Goal: Information Seeking & Learning: Learn about a topic

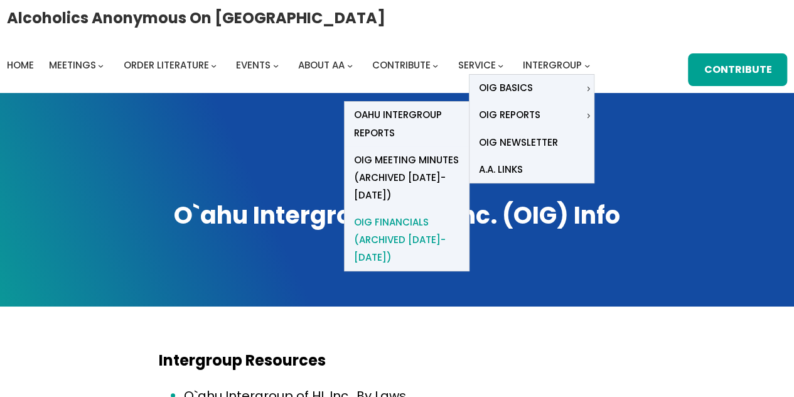
click at [401, 214] on span "OIG Financials (Archived [DATE]-[DATE])" at bounding box center [407, 240] width 106 height 53
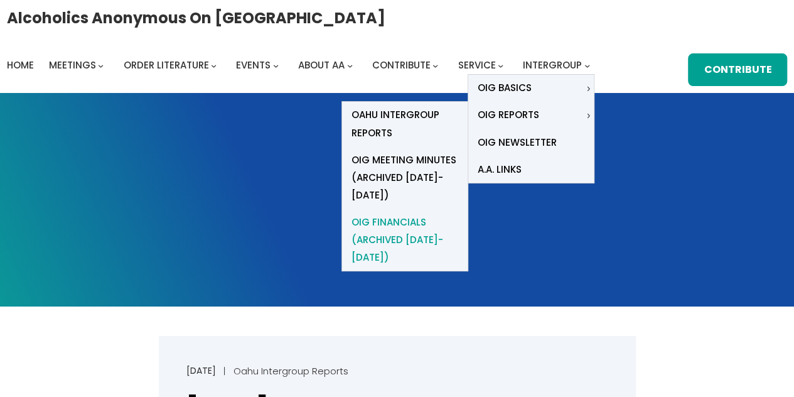
click at [396, 214] on span "OIG Financials (Archived [DATE]-[DATE])" at bounding box center [405, 240] width 107 height 53
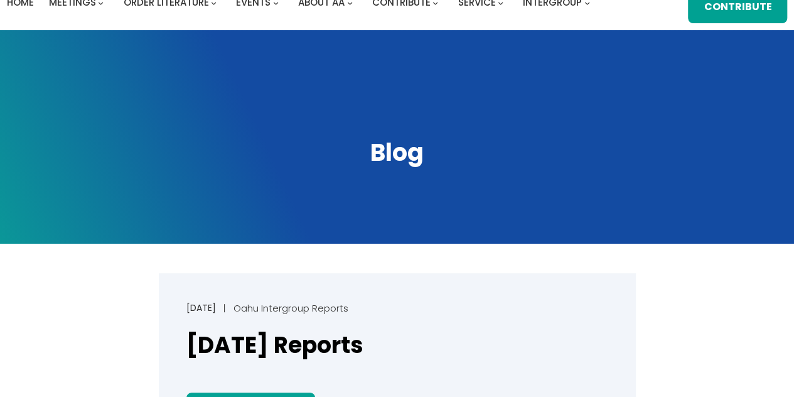
scroll to position [57, 0]
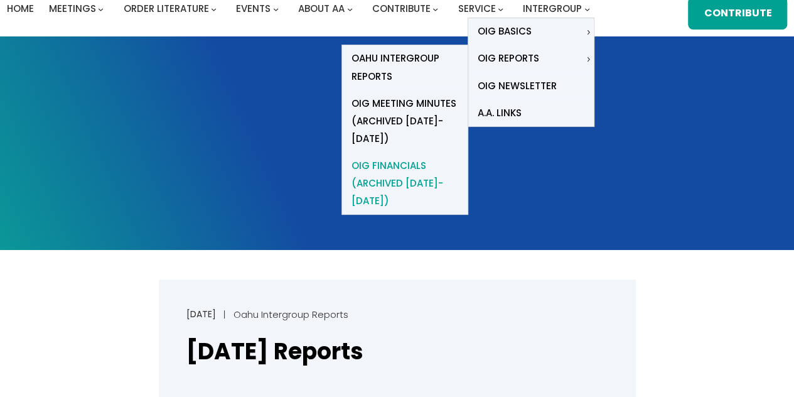
click at [401, 157] on span "OIG Financials (Archived [DATE]-[DATE])" at bounding box center [405, 183] width 107 height 53
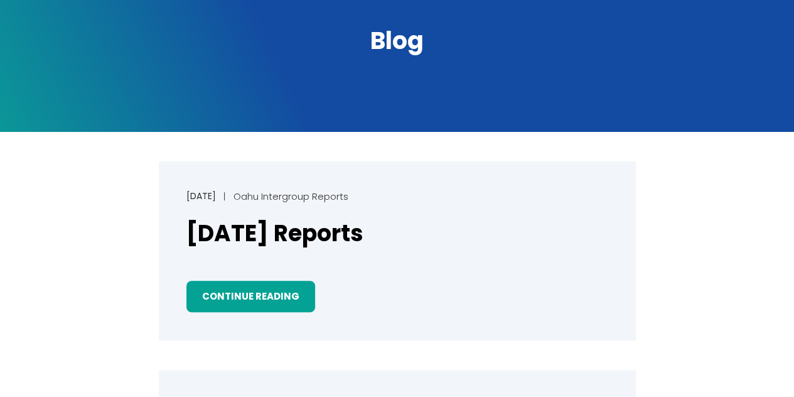
scroll to position [178, 0]
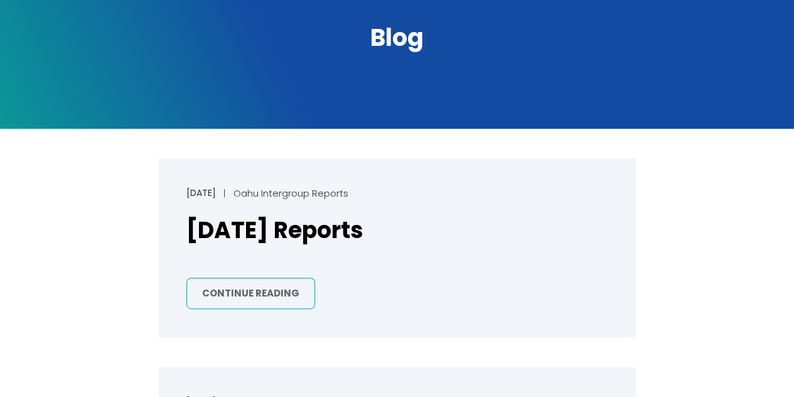
click at [257, 287] on link "Continue Reading" at bounding box center [251, 294] width 129 height 32
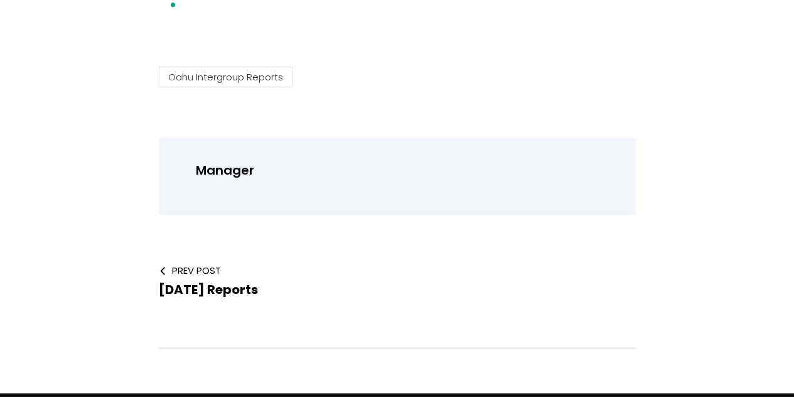
scroll to position [354, 0]
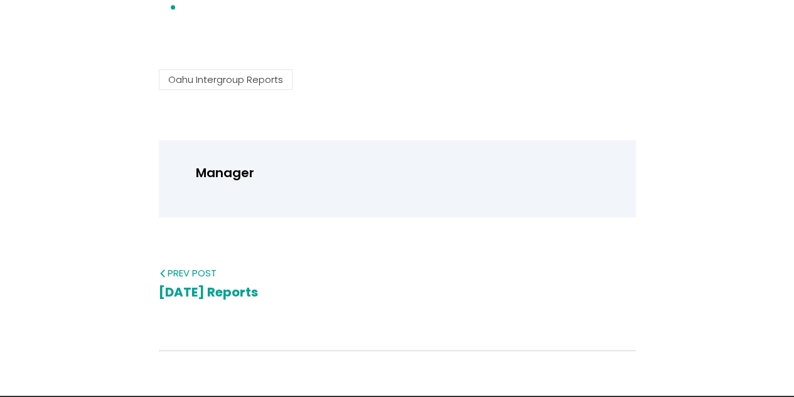
click at [197, 293] on span "[DATE] Reports" at bounding box center [208, 292] width 99 height 18
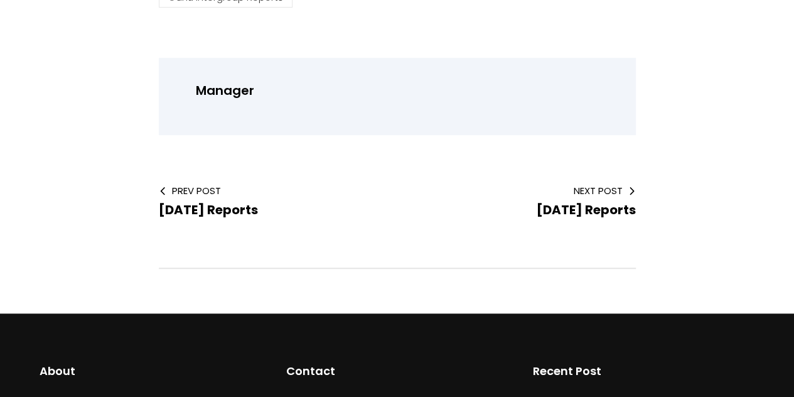
scroll to position [427, 0]
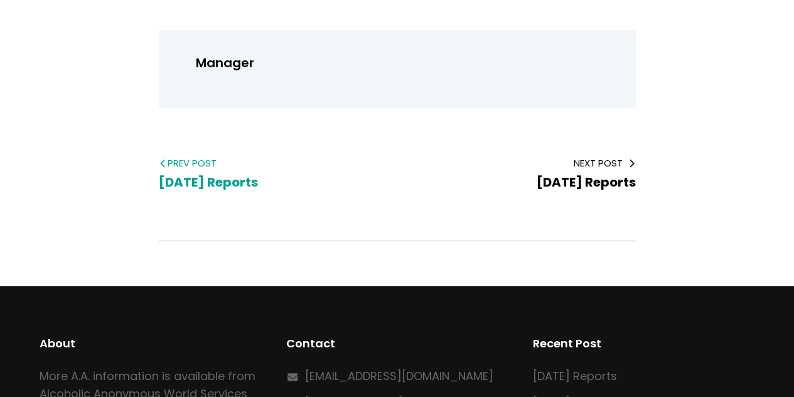
click at [177, 160] on span "Prev Post" at bounding box center [268, 162] width 219 height 13
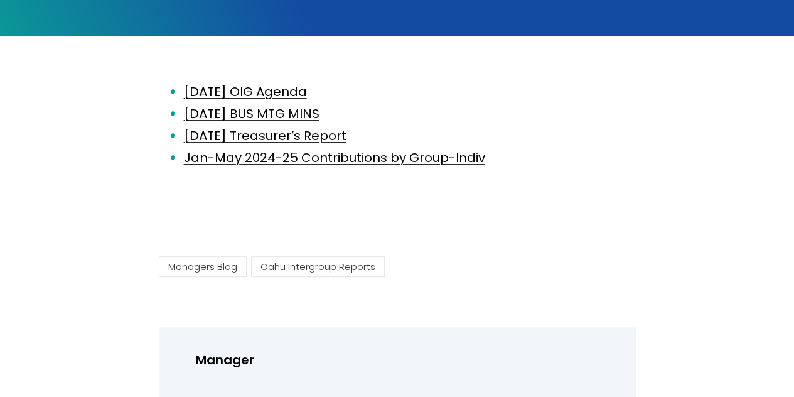
scroll to position [271, 0]
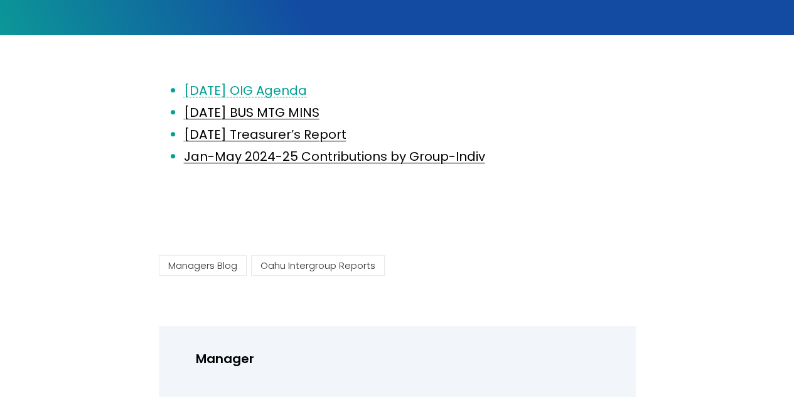
click at [284, 91] on link "[DATE] OIG Agenda" at bounding box center [245, 91] width 123 height 18
click at [282, 114] on link "[DATE] BUS MTG MINS" at bounding box center [252, 113] width 136 height 18
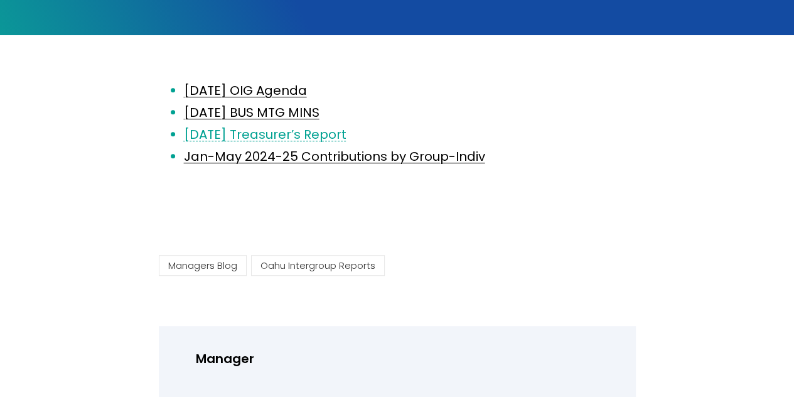
click at [266, 136] on link "June 2025 Treasurer’s Report" at bounding box center [265, 135] width 163 height 18
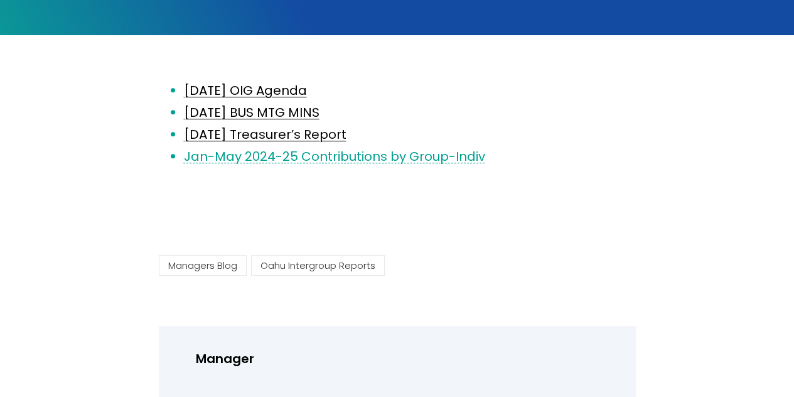
click at [271, 155] on link "Jan-May 2024-25 Contributions by Group-Indiv" at bounding box center [334, 157] width 301 height 18
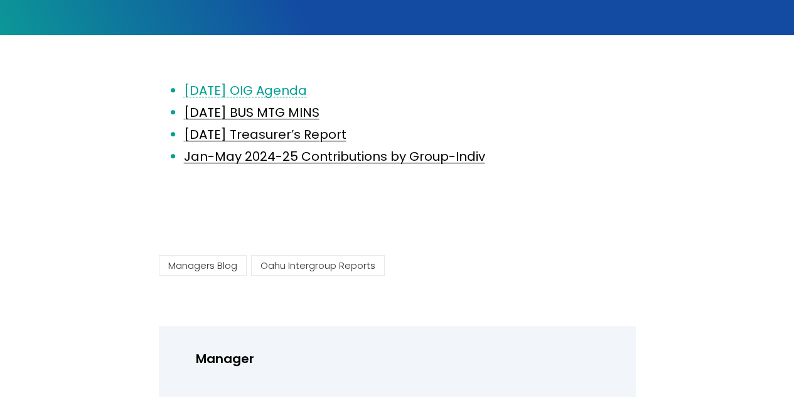
click at [226, 99] on link "June 11 OIG Agenda" at bounding box center [245, 91] width 123 height 18
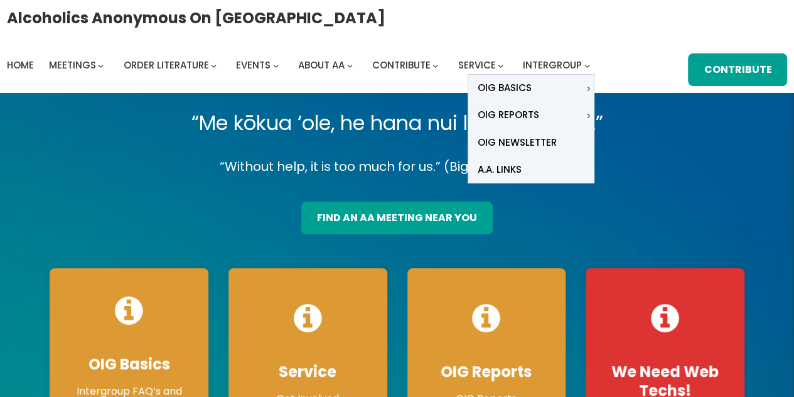
click at [585, 67] on icon "Intergroup submenu" at bounding box center [588, 66] width 6 height 6
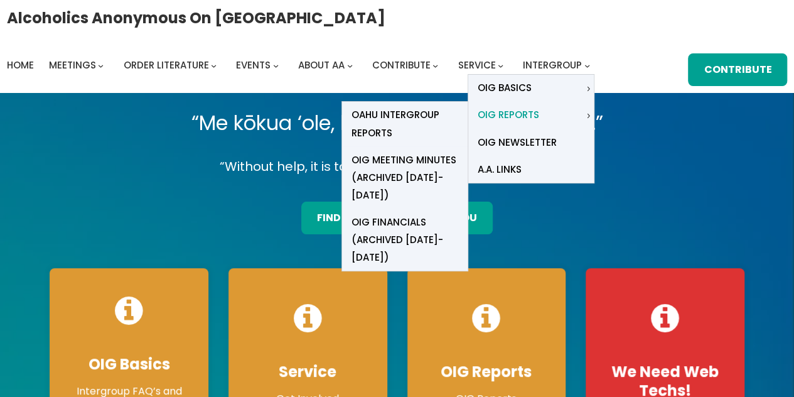
click at [526, 116] on span "OIG Reports" at bounding box center [509, 115] width 62 height 18
click at [586, 116] on icon "OIG Reports submenu" at bounding box center [589, 116] width 6 height 6
click at [404, 159] on span "OIG Meeting Minutes (Archived [DATE]-[DATE])" at bounding box center [405, 177] width 107 height 53
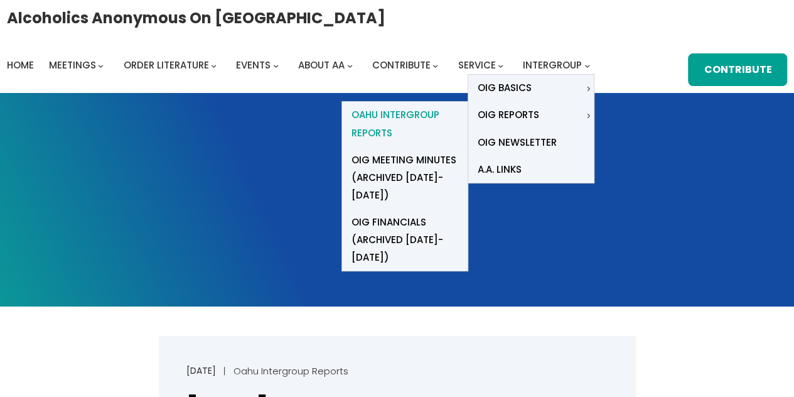
click at [393, 117] on span "Oahu Intergroup Reports" at bounding box center [405, 123] width 107 height 35
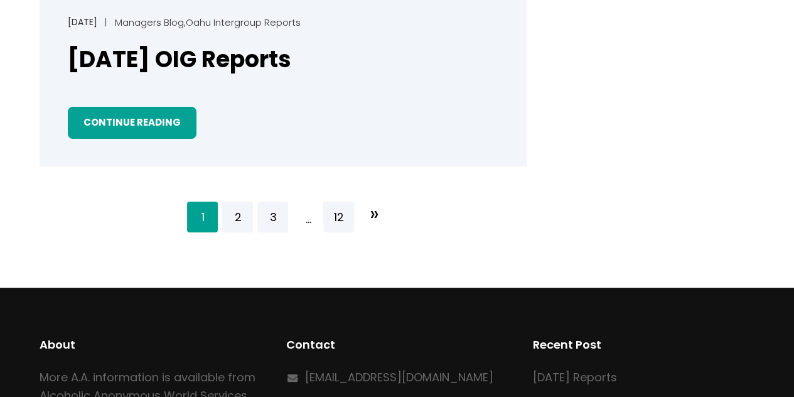
scroll to position [2253, 0]
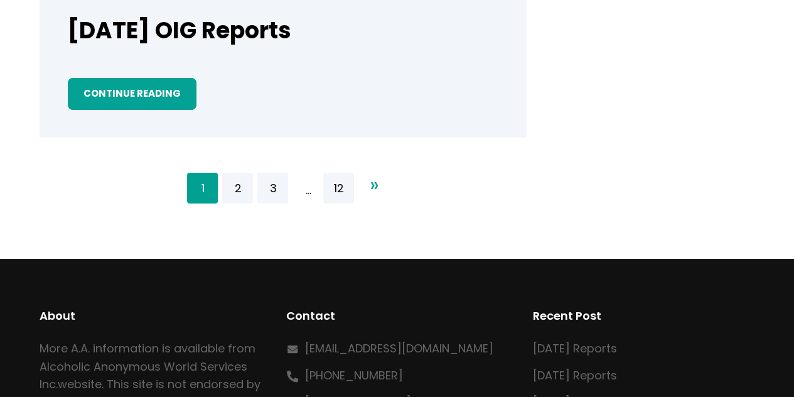
click at [376, 188] on span "»" at bounding box center [373, 184] width 9 height 35
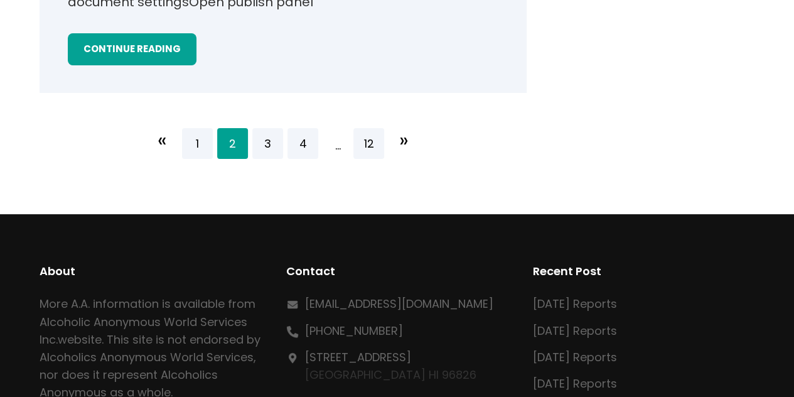
scroll to position [2370, 0]
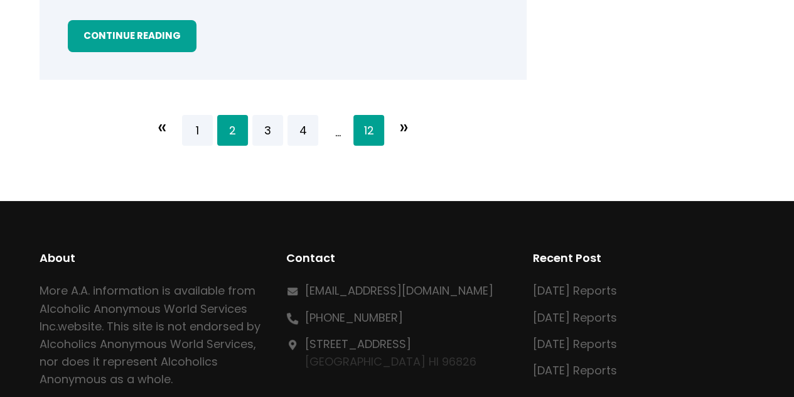
click at [371, 134] on link "12" at bounding box center [369, 130] width 31 height 31
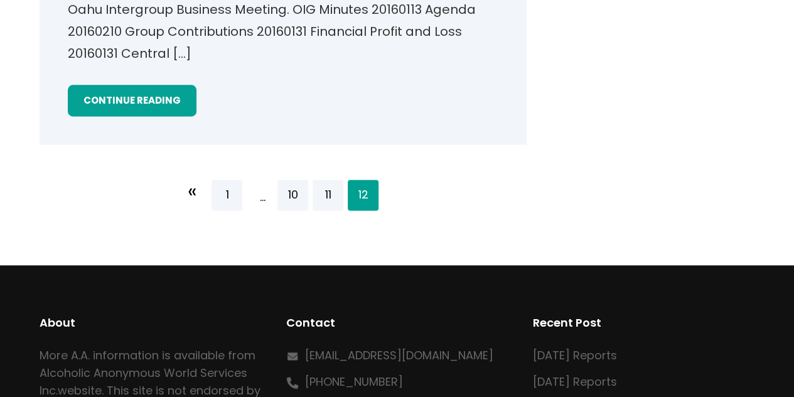
scroll to position [786, 0]
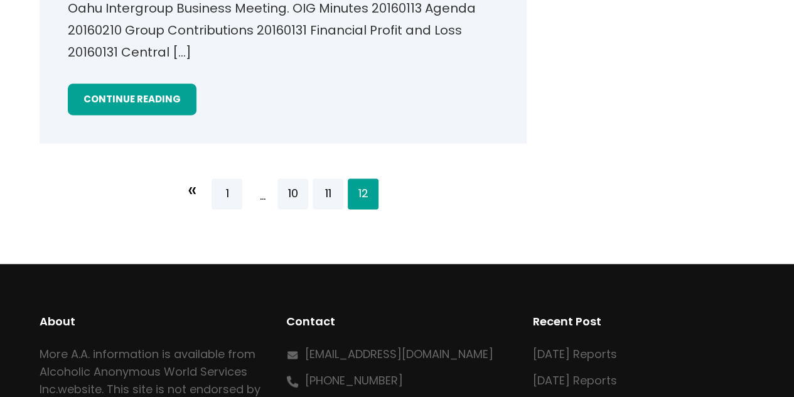
click at [353, 189] on span "12" at bounding box center [363, 193] width 31 height 31
click at [368, 195] on span "12" at bounding box center [363, 193] width 31 height 31
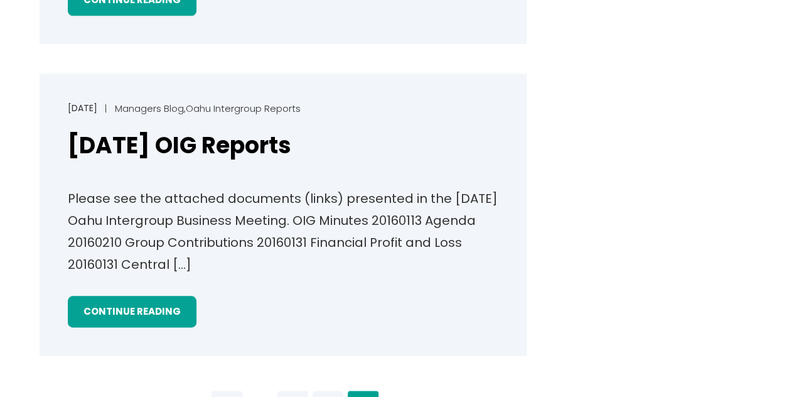
scroll to position [562, 0]
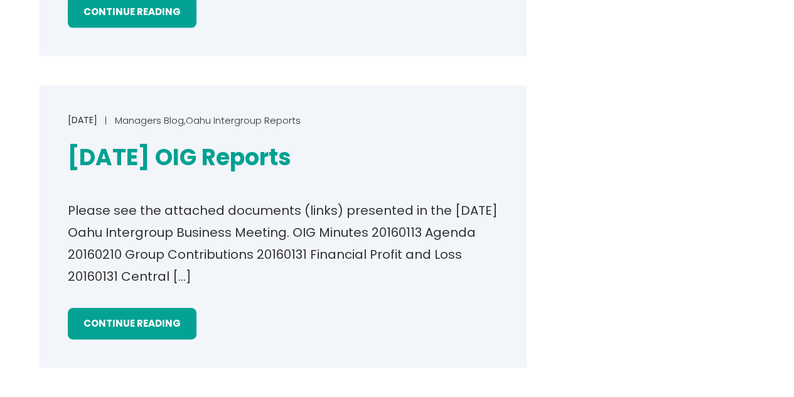
click at [255, 154] on link "[DATE] OIG Reports" at bounding box center [180, 158] width 224 height 31
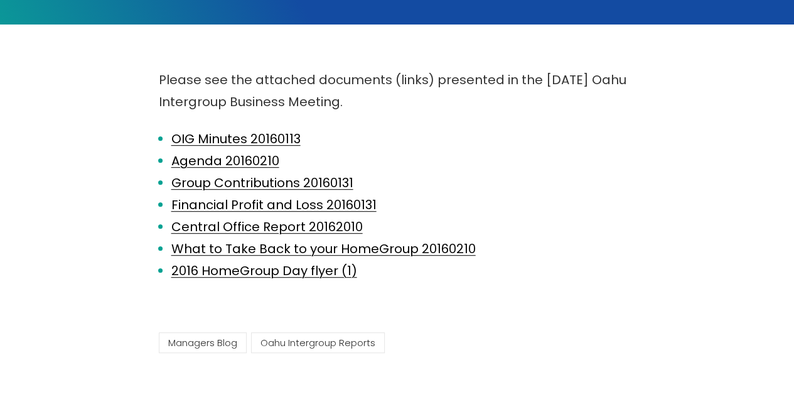
scroll to position [283, 0]
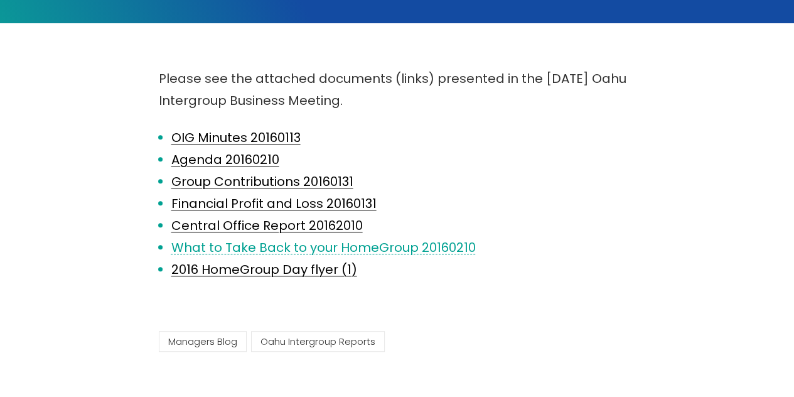
click at [425, 249] on link "What to Take Back to your HomeGroup 20160210" at bounding box center [323, 248] width 305 height 18
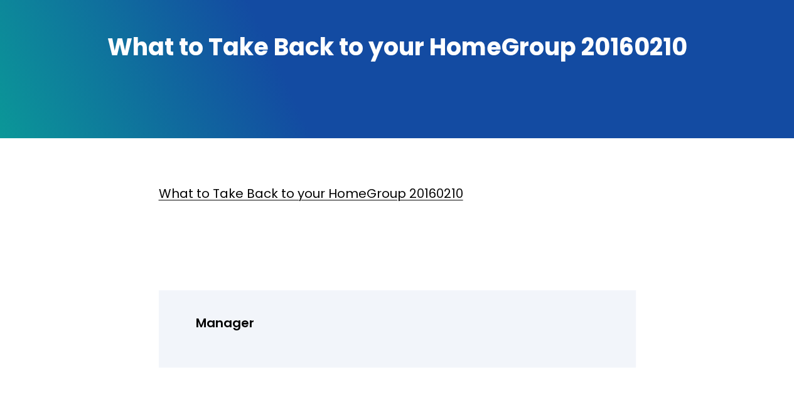
scroll to position [212, 0]
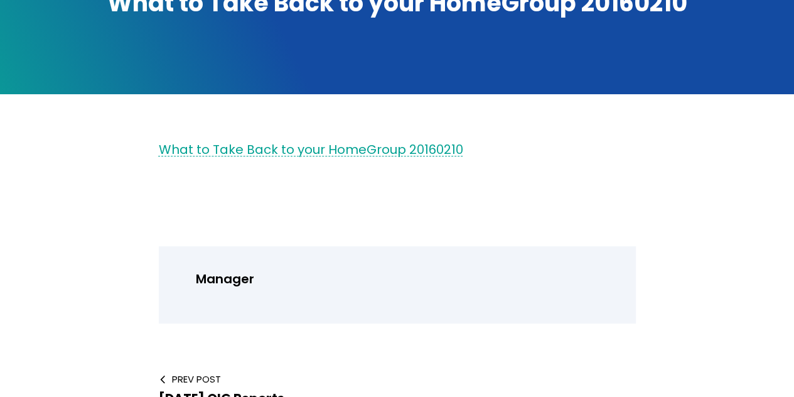
click at [422, 149] on link "What to Take Back to your HomeGroup 20160210" at bounding box center [311, 150] width 305 height 18
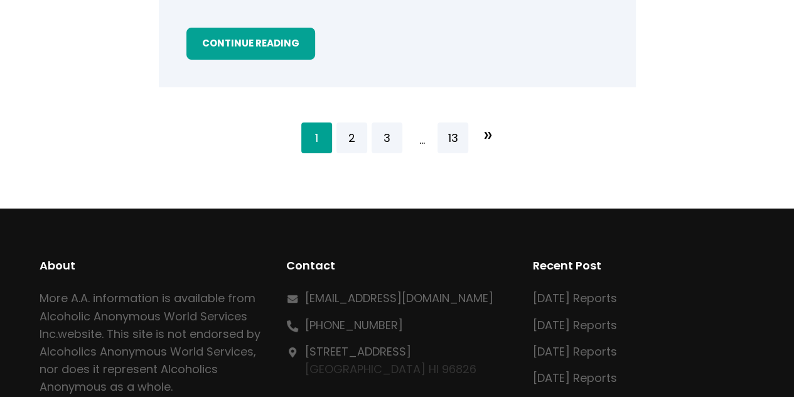
scroll to position [2310, 0]
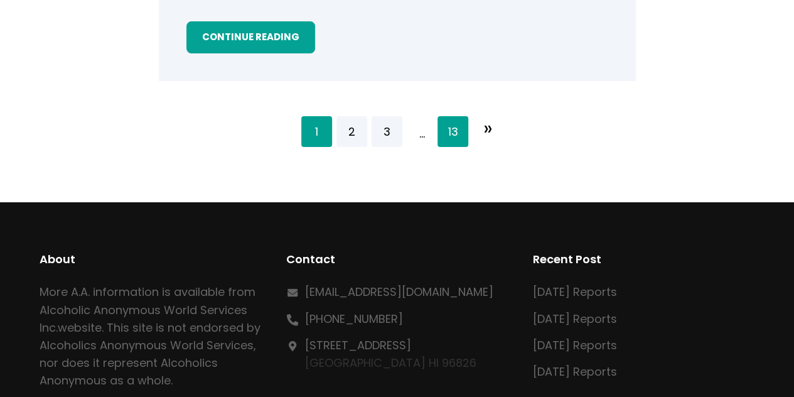
click at [452, 140] on link "13" at bounding box center [453, 131] width 31 height 31
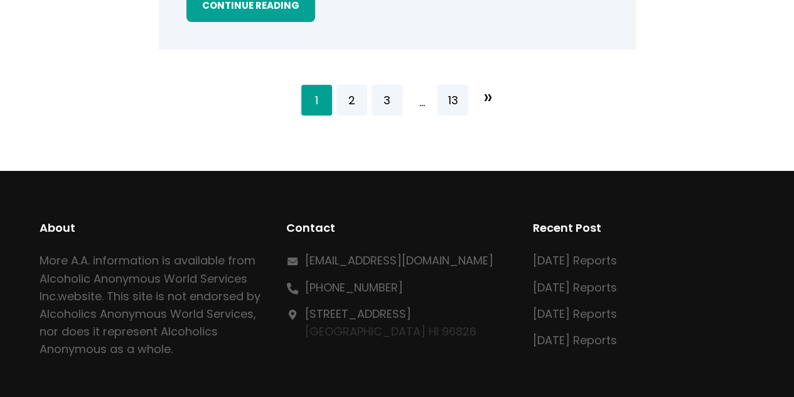
scroll to position [2344, 0]
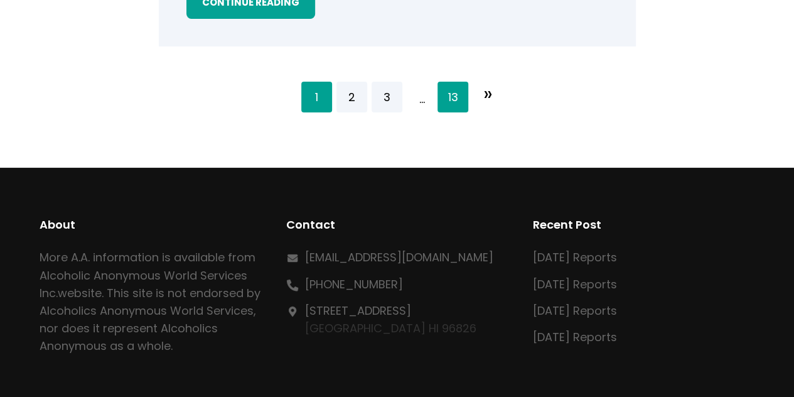
click at [450, 101] on link "13" at bounding box center [453, 97] width 31 height 31
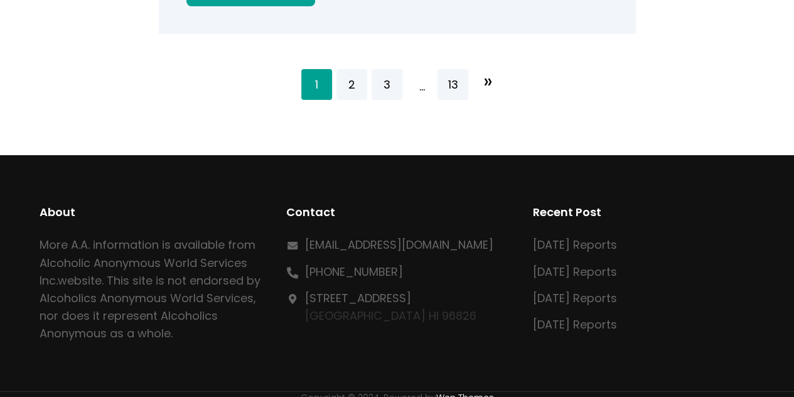
scroll to position [2360, 0]
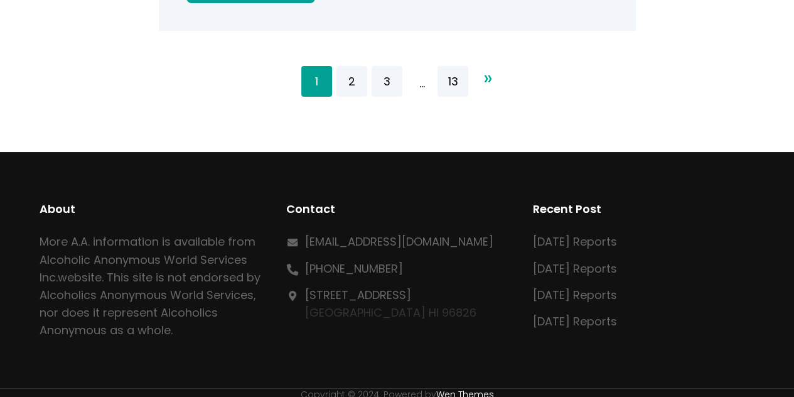
click at [492, 85] on span "»" at bounding box center [488, 77] width 9 height 35
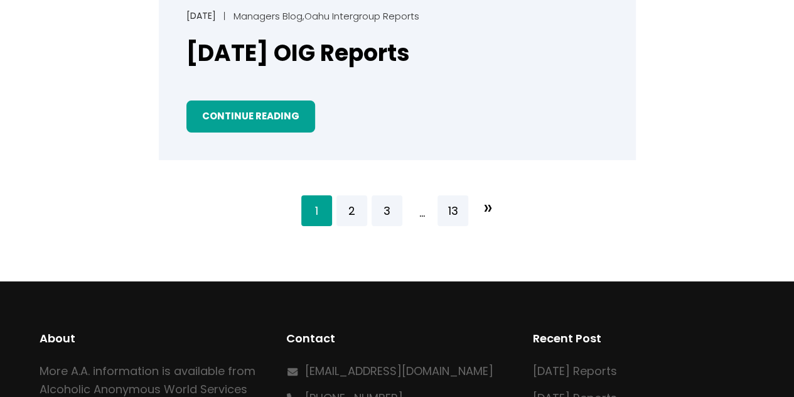
scroll to position [2297, 0]
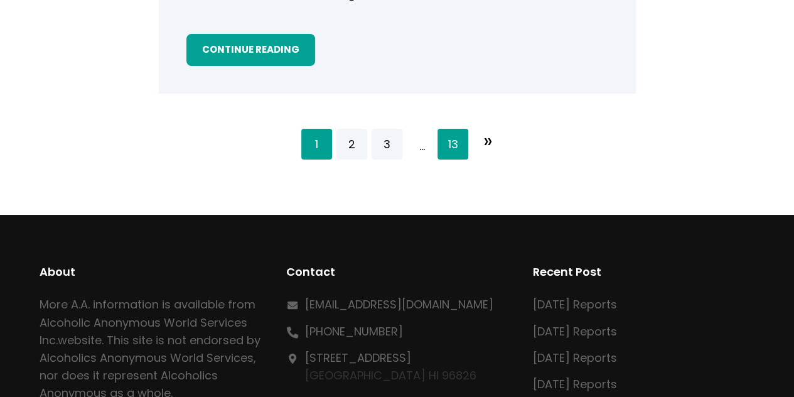
click at [450, 143] on link "13" at bounding box center [453, 144] width 31 height 31
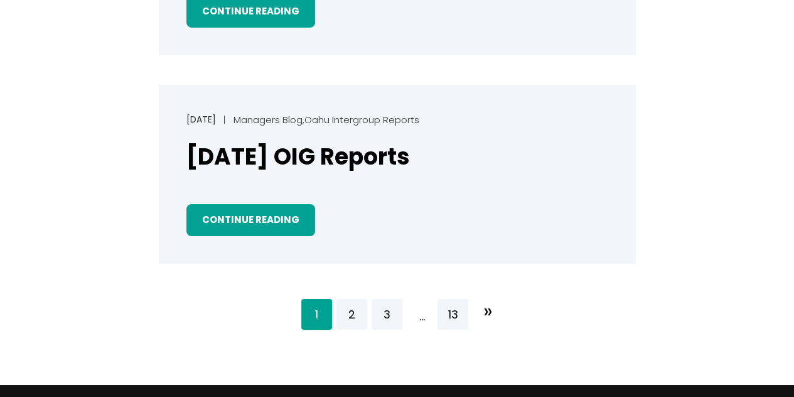
scroll to position [2130, 0]
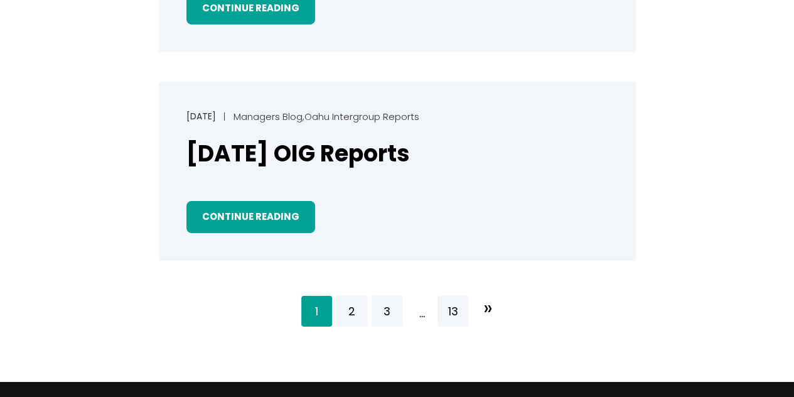
click at [422, 318] on span "…" at bounding box center [422, 313] width 31 height 31
click at [391, 317] on link "3" at bounding box center [387, 311] width 31 height 31
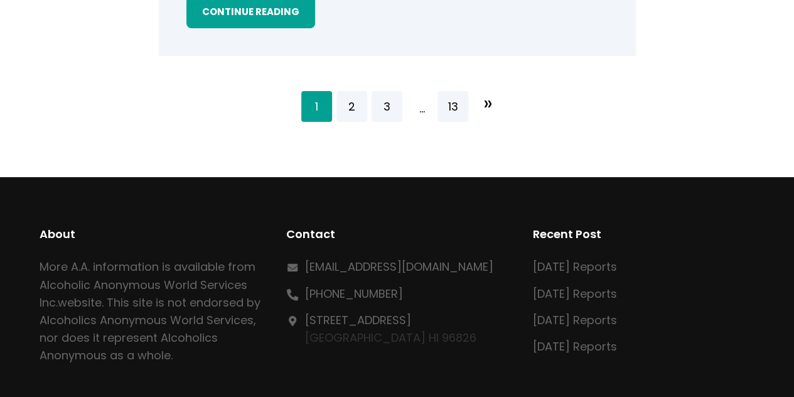
scroll to position [2338, 0]
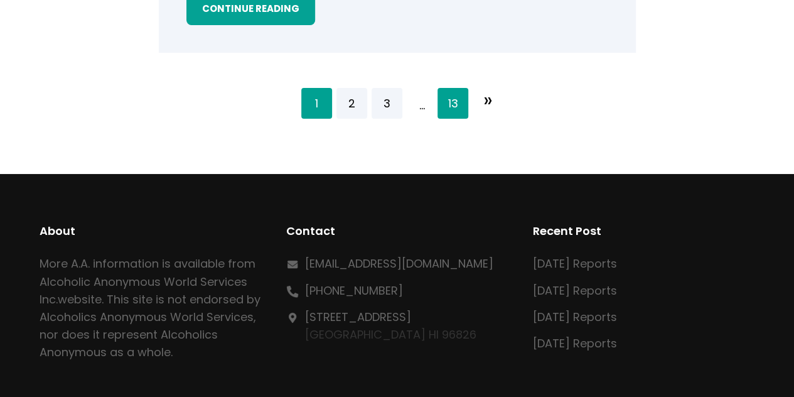
click at [457, 107] on link "13" at bounding box center [453, 103] width 31 height 31
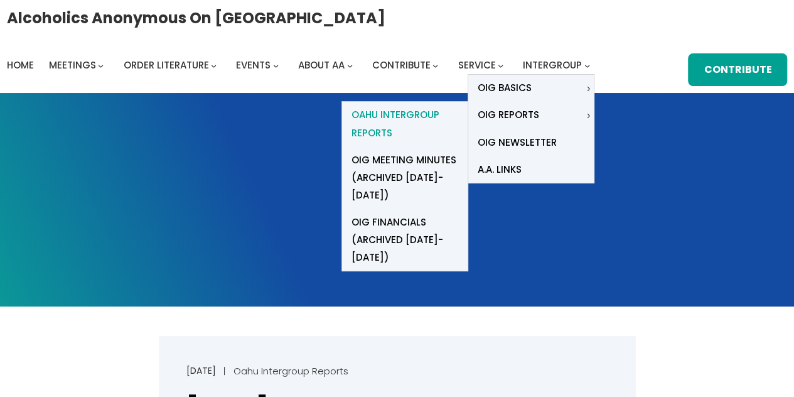
click at [389, 125] on span "Oahu Intergroup Reports" at bounding box center [405, 123] width 107 height 35
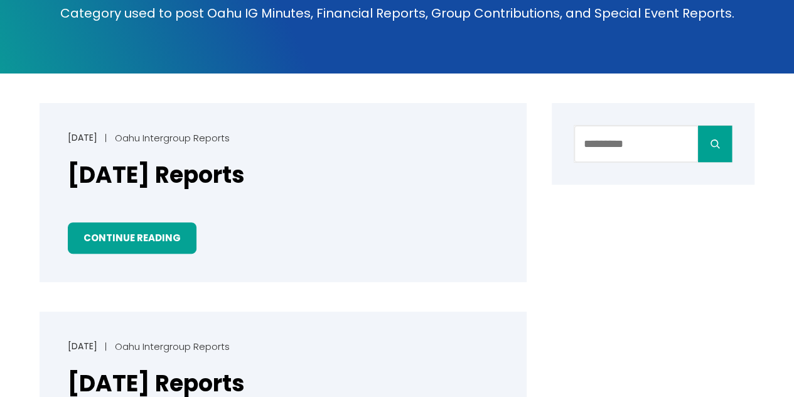
scroll to position [214, 0]
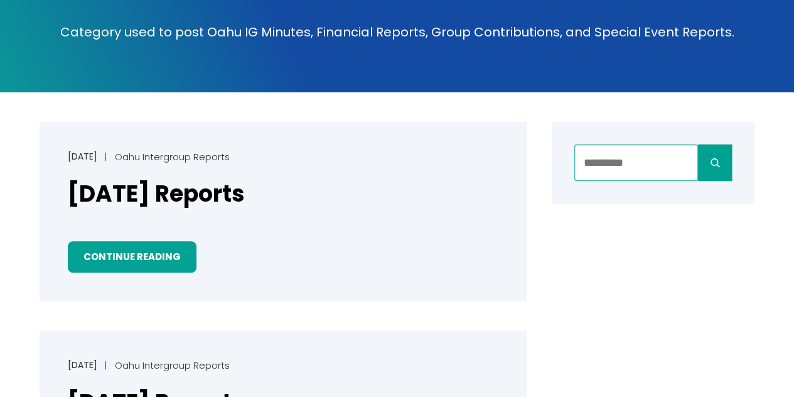
click at [614, 156] on input "Search" at bounding box center [637, 162] width 124 height 36
type input "****"
click at [698, 144] on button "Search" at bounding box center [715, 162] width 34 height 36
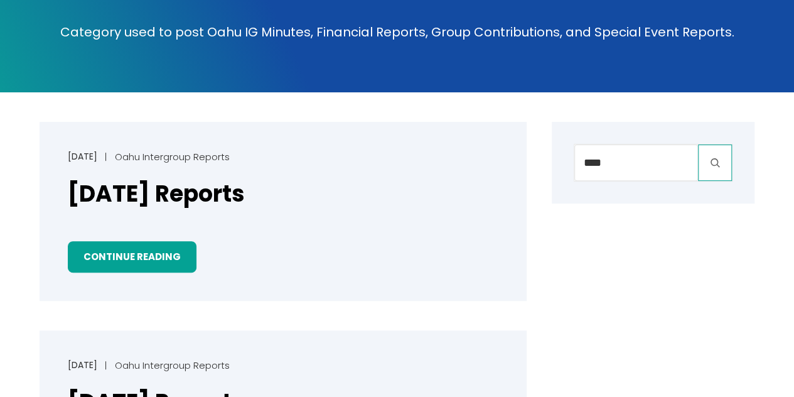
click at [716, 163] on icon "Search" at bounding box center [715, 162] width 15 height 15
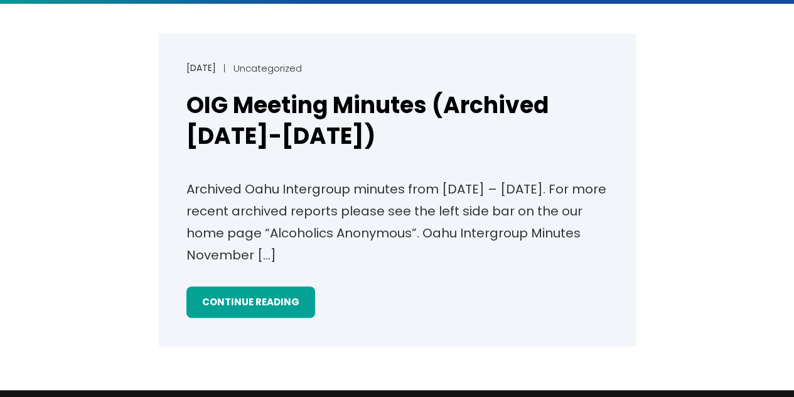
scroll to position [360, 0]
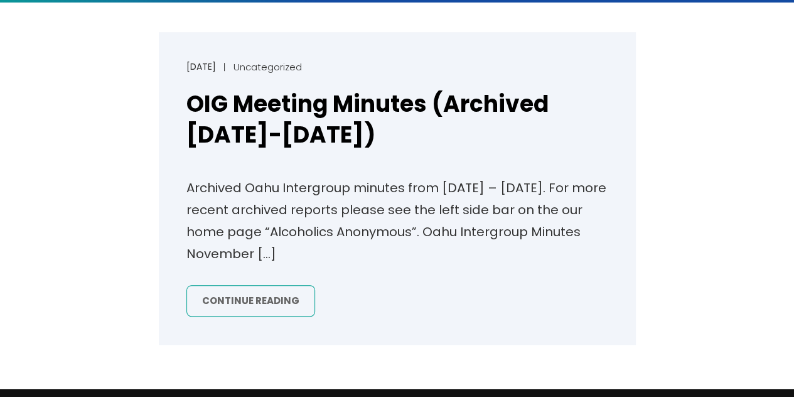
click at [264, 301] on link "Continue Reading" at bounding box center [251, 301] width 129 height 32
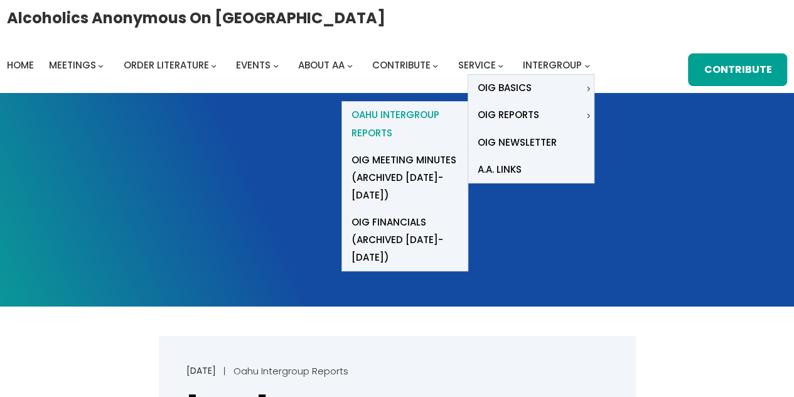
click at [398, 117] on span "Oahu Intergroup Reports" at bounding box center [405, 123] width 107 height 35
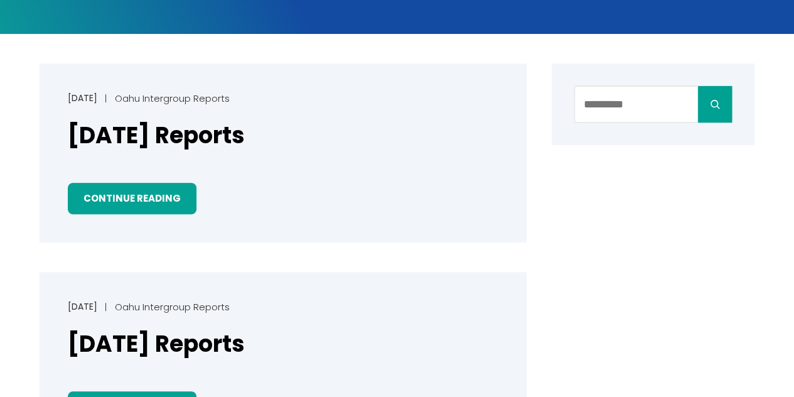
scroll to position [288, 0]
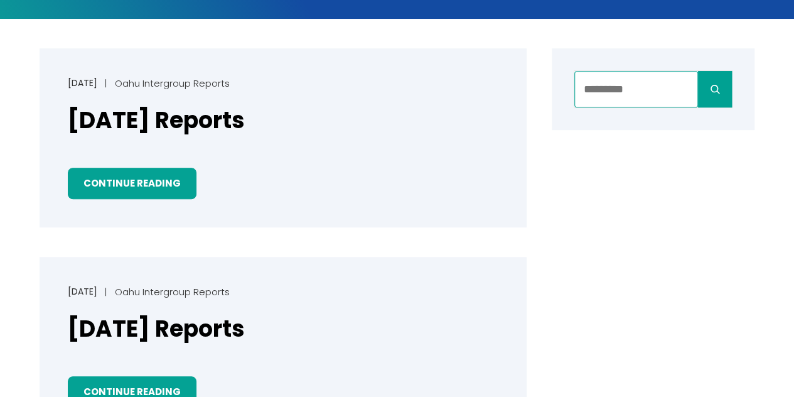
click at [595, 87] on input "Search" at bounding box center [637, 89] width 124 height 36
type input "****"
click at [698, 71] on button "Search" at bounding box center [715, 89] width 34 height 36
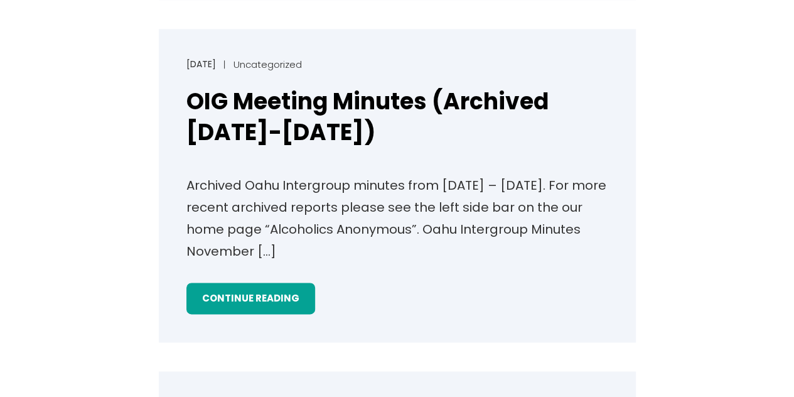
scroll to position [695, 0]
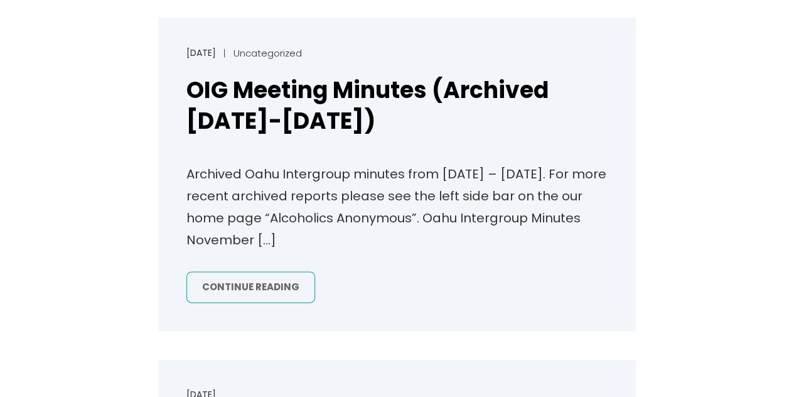
click at [262, 276] on link "Continue Reading" at bounding box center [251, 287] width 129 height 32
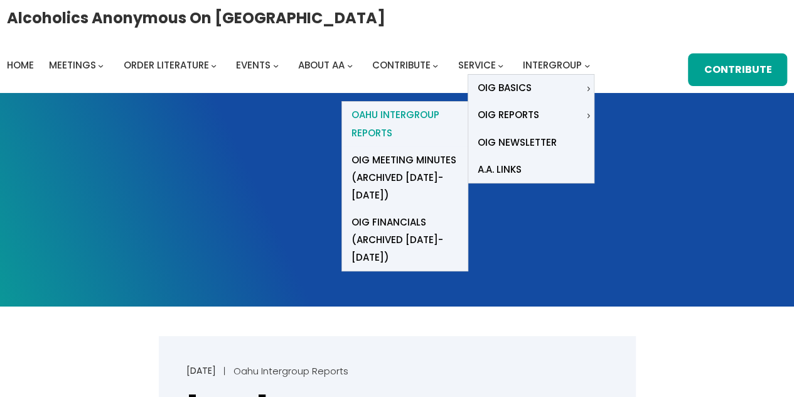
click at [374, 114] on span "Oahu Intergroup Reports" at bounding box center [405, 123] width 107 height 35
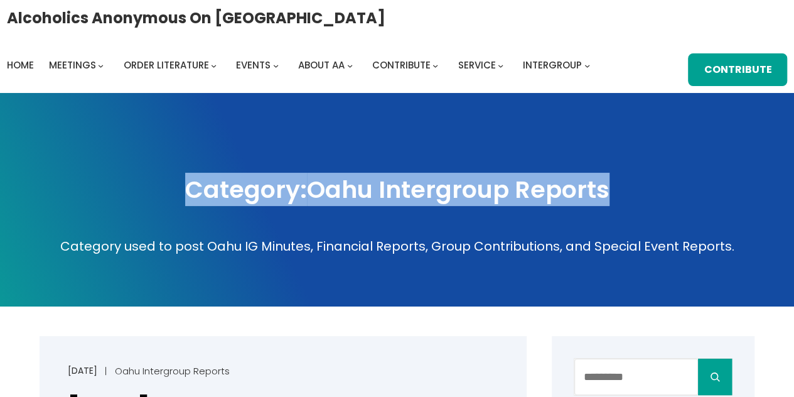
drag, startPoint x: 183, startPoint y: 186, endPoint x: 613, endPoint y: 190, distance: 429.6
click at [613, 190] on h1 "Category: Oahu Intergroup Reports" at bounding box center [397, 189] width 769 height 33
copy h1 "Category: Oahu Intergroup Reports"
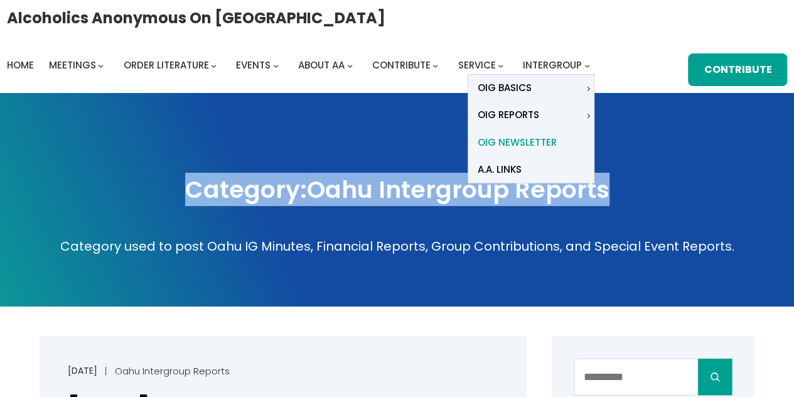
click at [533, 142] on span "OIG Newsletter" at bounding box center [517, 143] width 79 height 18
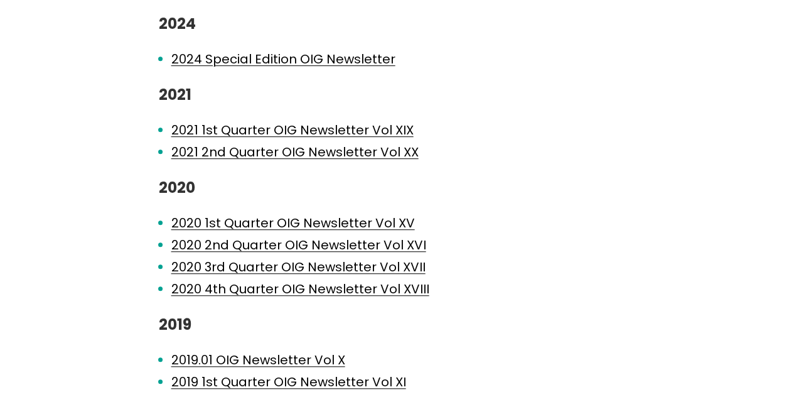
scroll to position [325, 0]
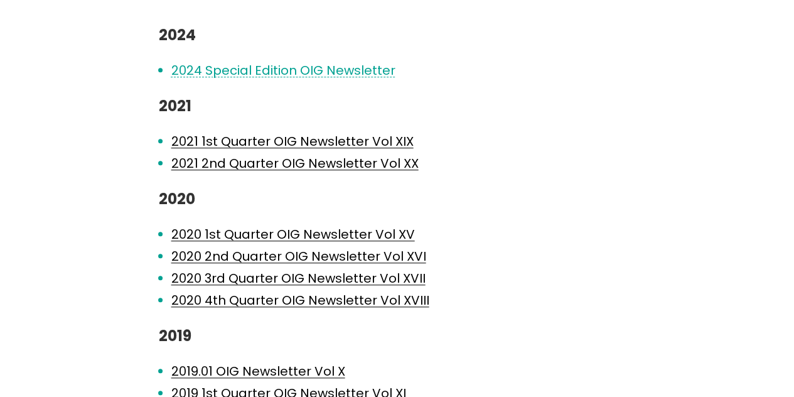
click at [312, 70] on link "2024 Special Edition OIG Newsletter" at bounding box center [283, 71] width 224 height 18
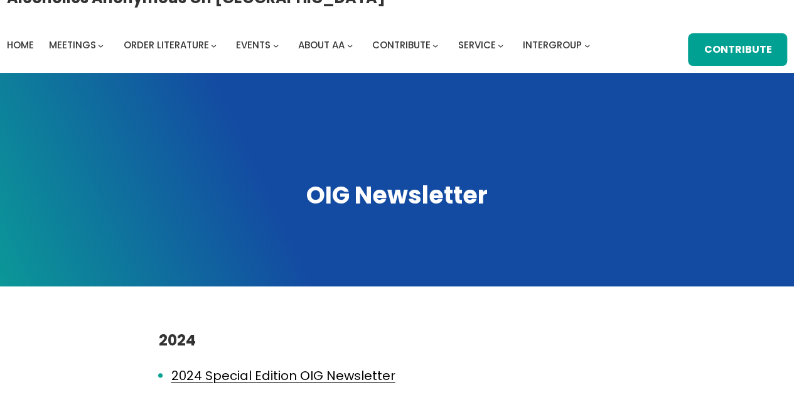
scroll to position [0, 0]
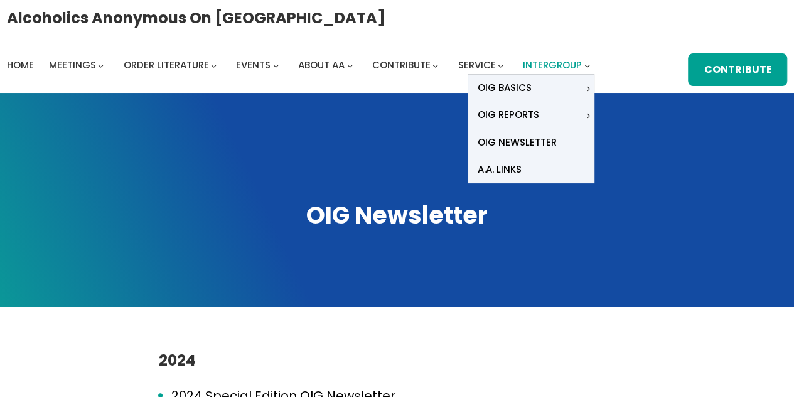
click at [553, 69] on span "Intergroup" at bounding box center [552, 64] width 59 height 13
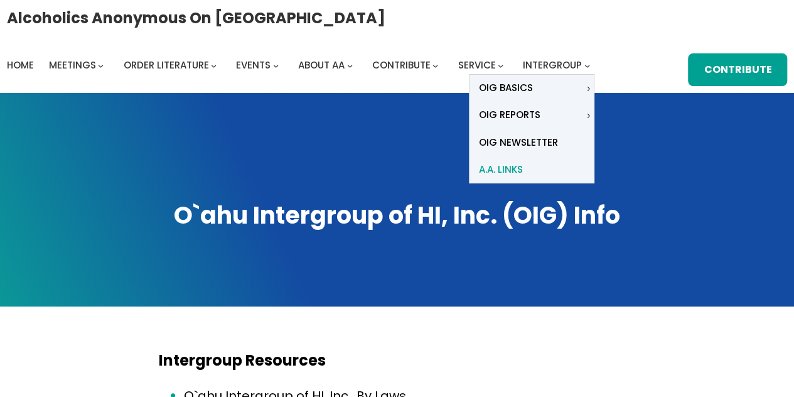
click at [501, 166] on span "A.A. Links" at bounding box center [501, 170] width 44 height 18
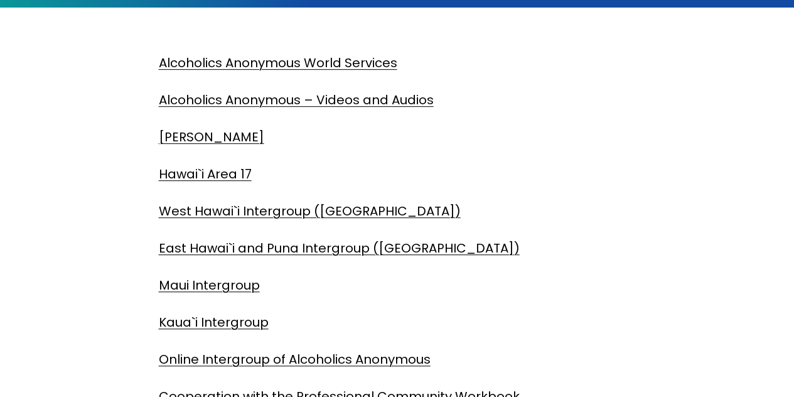
scroll to position [317, 0]
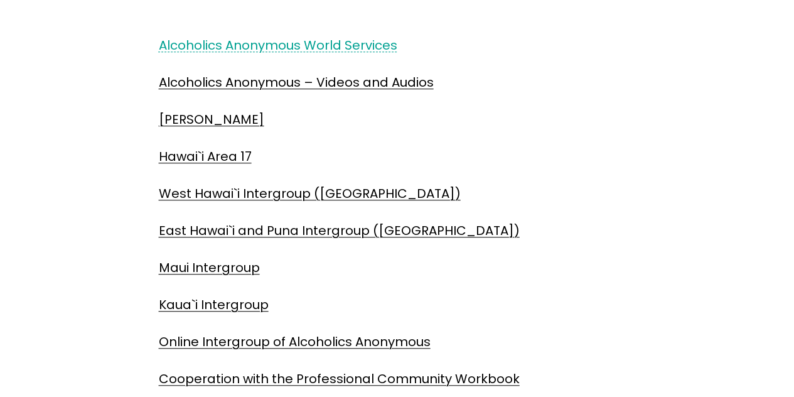
click at [328, 46] on link "Alcoholics Anonymous World Services" at bounding box center [278, 45] width 239 height 18
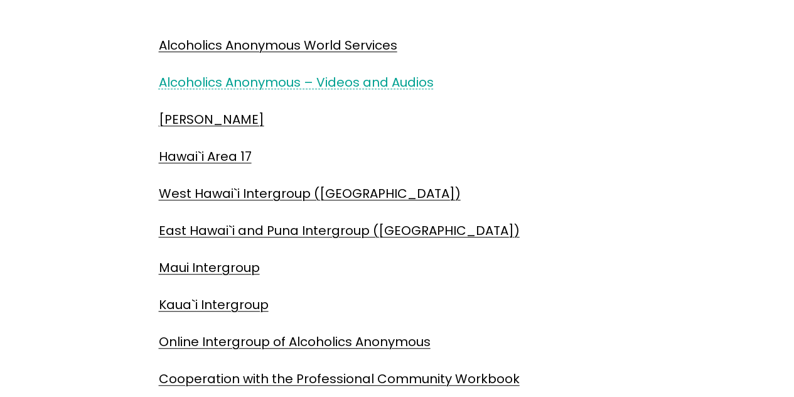
click at [202, 82] on link "Alcoholics Anonymous – Videos and Audios" at bounding box center [296, 82] width 275 height 18
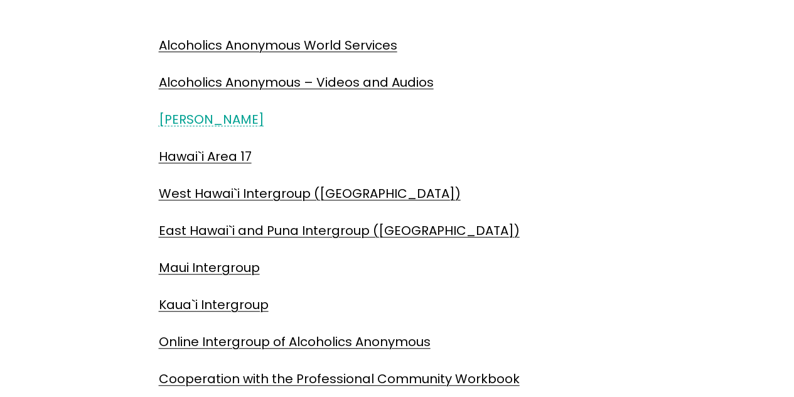
click at [185, 122] on link "A.A. Grapevine" at bounding box center [212, 120] width 106 height 18
click at [191, 154] on link "Hawai`i Area 17" at bounding box center [205, 157] width 93 height 18
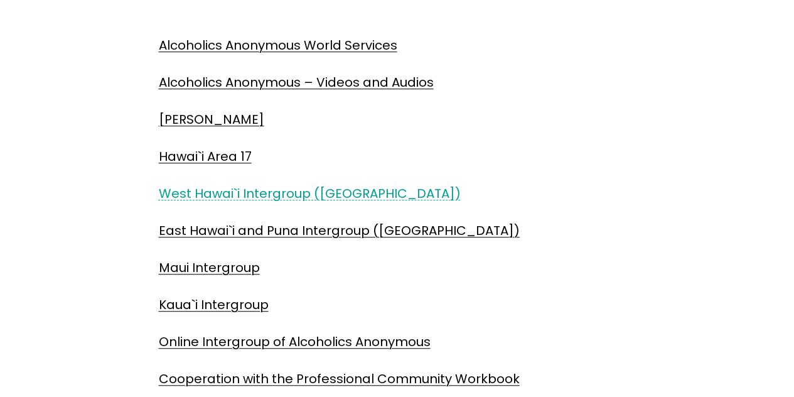
click at [229, 193] on link "West Hawai`i Intergroup (Big Island)" at bounding box center [310, 194] width 302 height 18
click at [225, 194] on link "West Hawai`i Intergroup (Big Island)" at bounding box center [310, 194] width 302 height 18
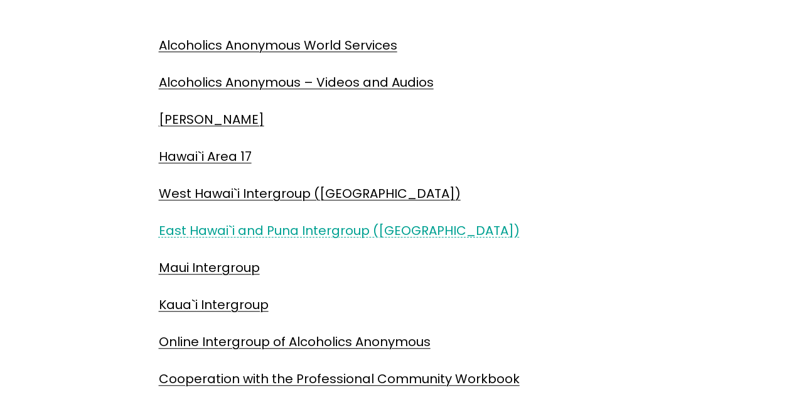
click at [182, 227] on link "East Hawai`i and Puna Intergroup (Big Island)" at bounding box center [339, 231] width 361 height 18
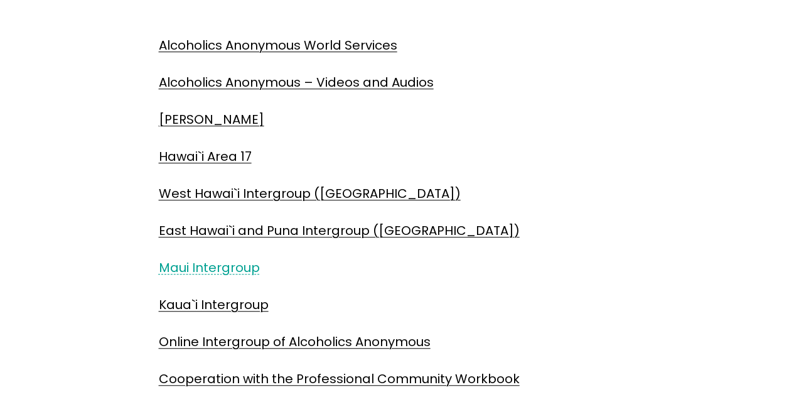
click at [198, 269] on link "Maui Intergroup" at bounding box center [209, 268] width 101 height 18
click at [169, 305] on link "Kaua`i Intergroup" at bounding box center [214, 305] width 110 height 18
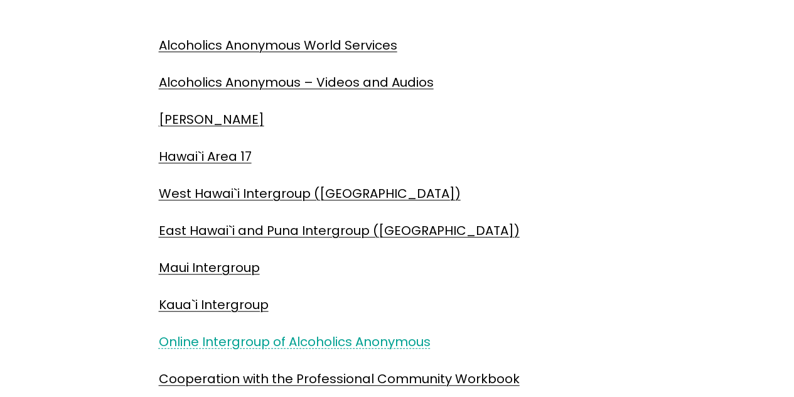
click at [180, 341] on link "Online Intergroup of Alcoholics Anonymous" at bounding box center [295, 342] width 272 height 18
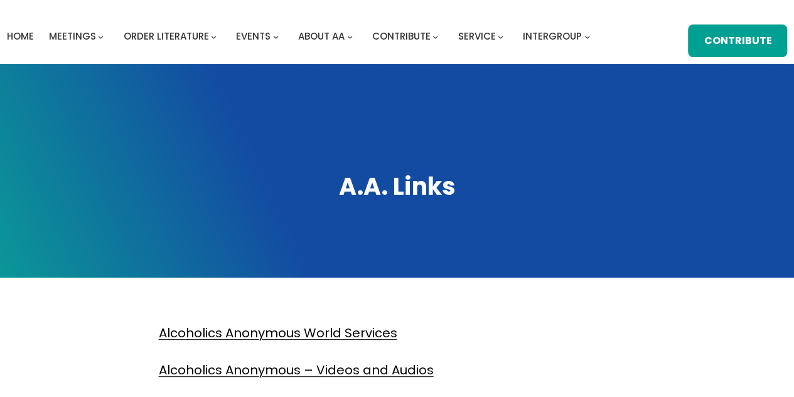
scroll to position [0, 0]
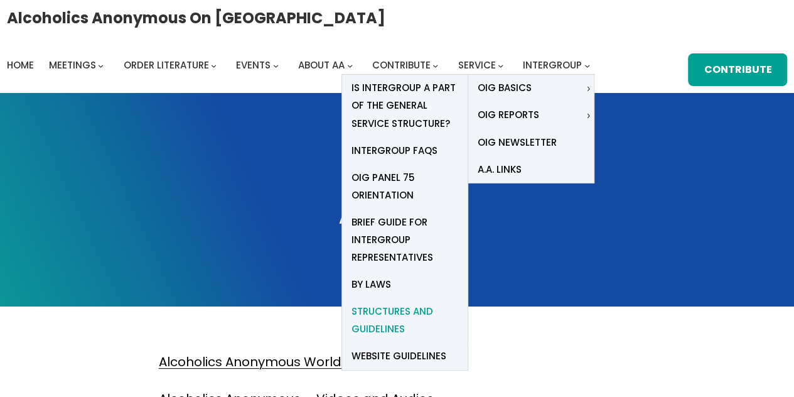
click at [383, 311] on span "Structures and Guidelines" at bounding box center [405, 320] width 107 height 35
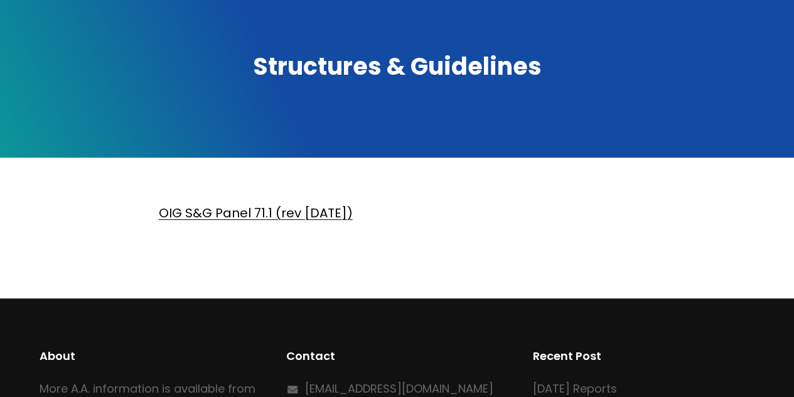
scroll to position [161, 0]
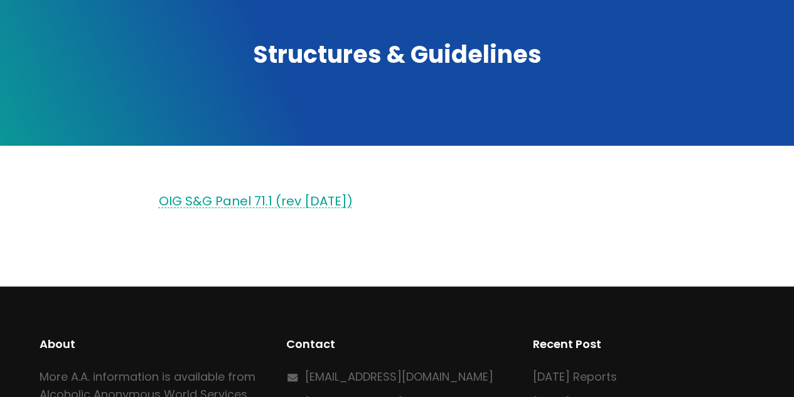
click at [270, 203] on link "OIG S&G Panel 71.1 (rev [DATE])" at bounding box center [256, 201] width 194 height 18
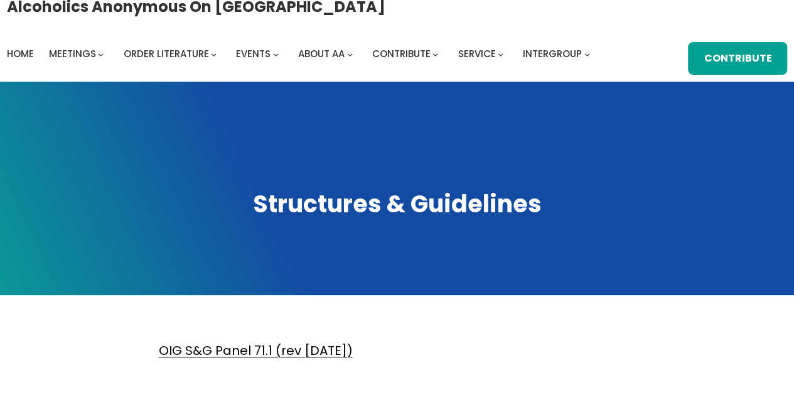
scroll to position [0, 0]
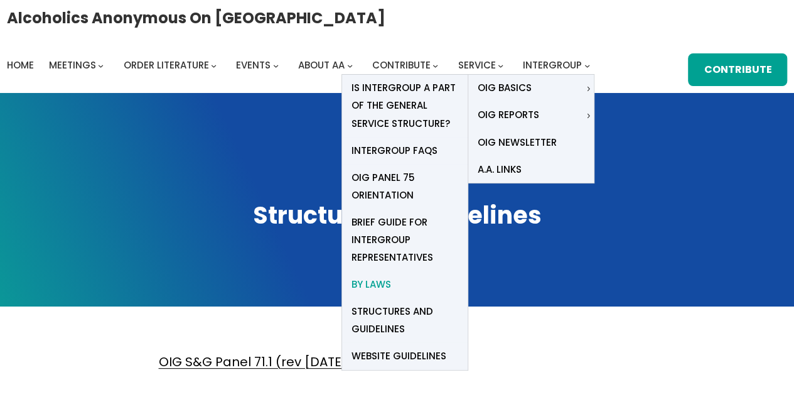
click at [379, 283] on span "By Laws" at bounding box center [372, 285] width 40 height 18
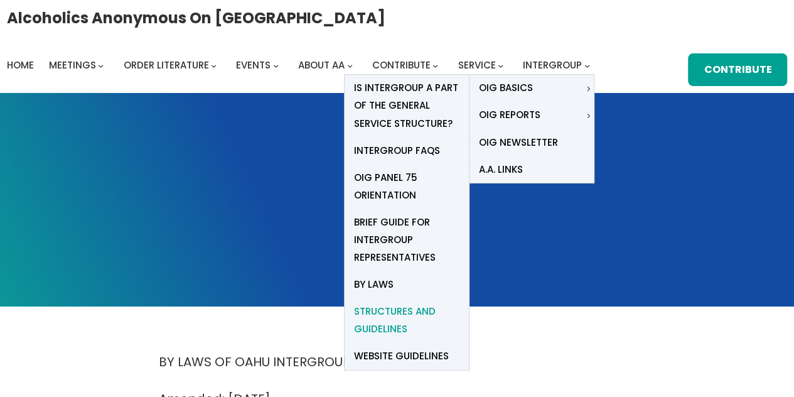
click at [401, 306] on span "Structures and Guidelines" at bounding box center [407, 320] width 106 height 35
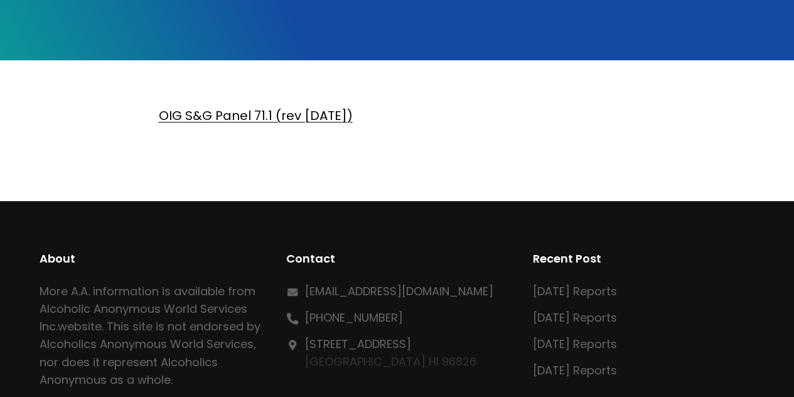
scroll to position [273, 0]
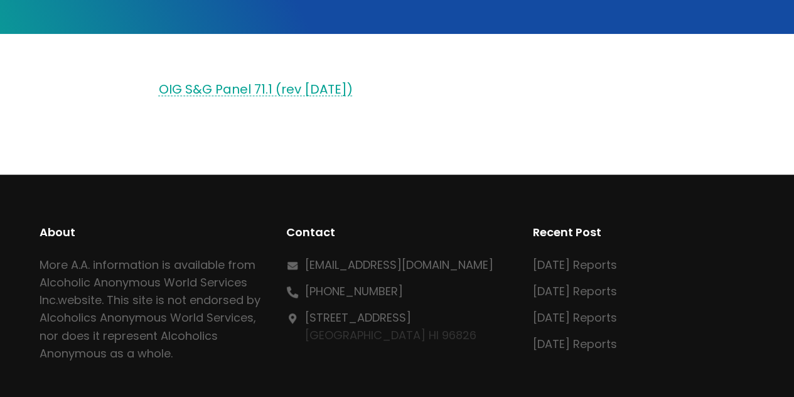
click at [305, 89] on link "OIG S&G Panel 71.1 (rev [DATE])" at bounding box center [256, 89] width 194 height 18
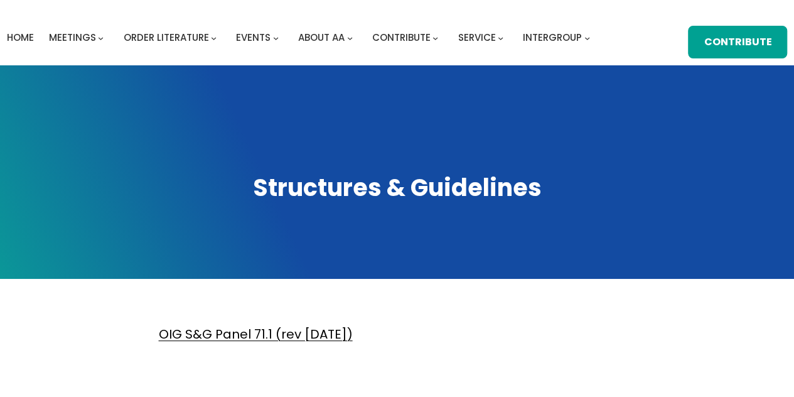
scroll to position [0, 0]
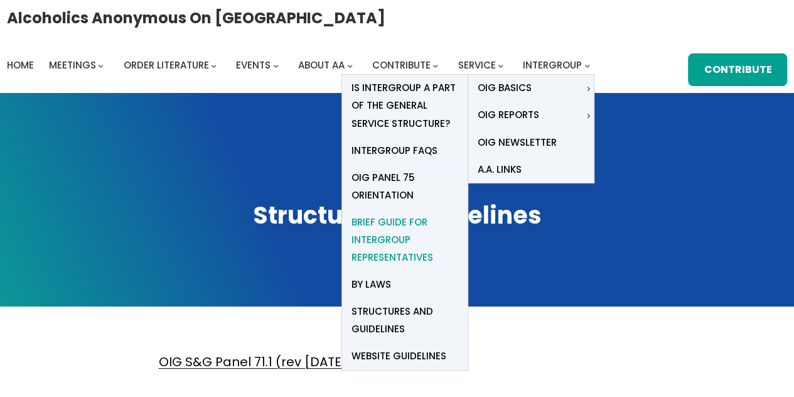
click at [381, 239] on span "Brief Guide for Intergroup Representatives" at bounding box center [405, 240] width 107 height 53
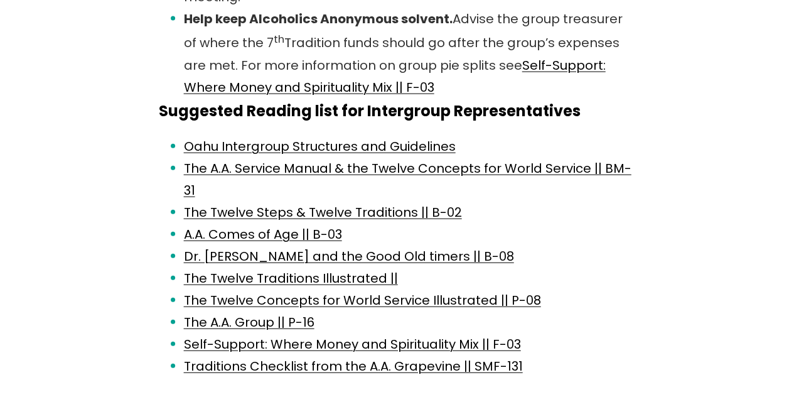
scroll to position [1410, 0]
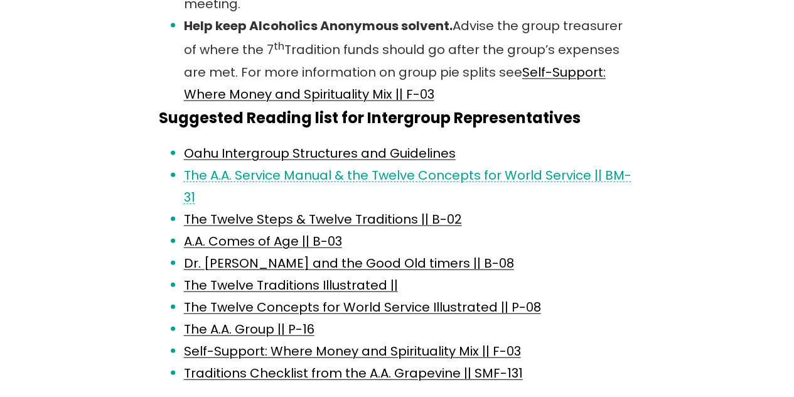
click at [413, 166] on link "The A.A. Service Manual & the Twelve Concepts for World Service || BM-31" at bounding box center [408, 186] width 448 height 40
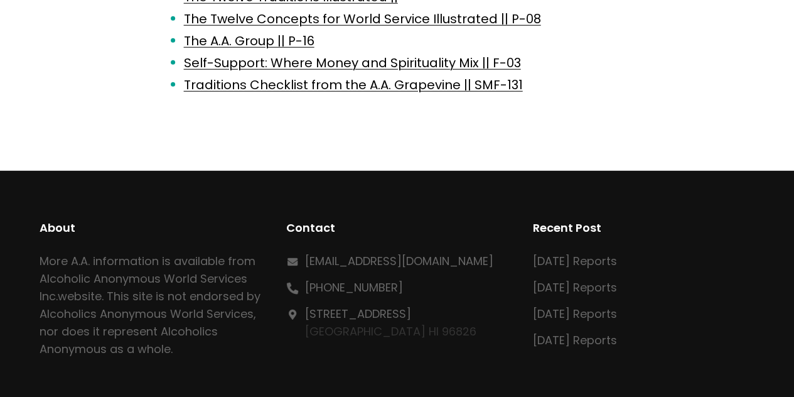
scroll to position [1705, 0]
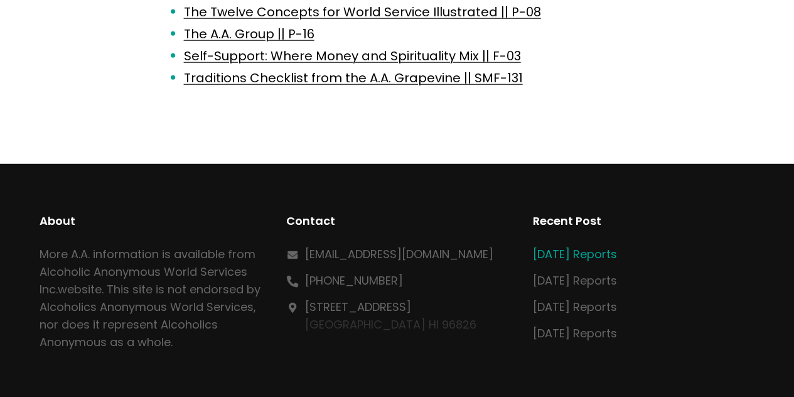
click at [608, 246] on link "[DATE] Reports" at bounding box center [575, 254] width 84 height 16
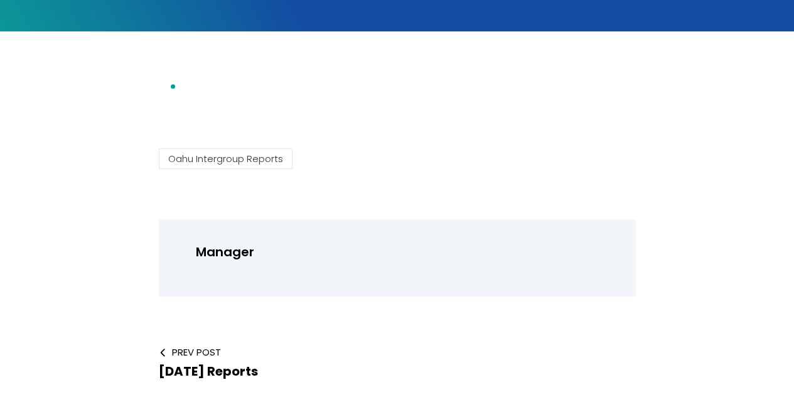
scroll to position [276, 0]
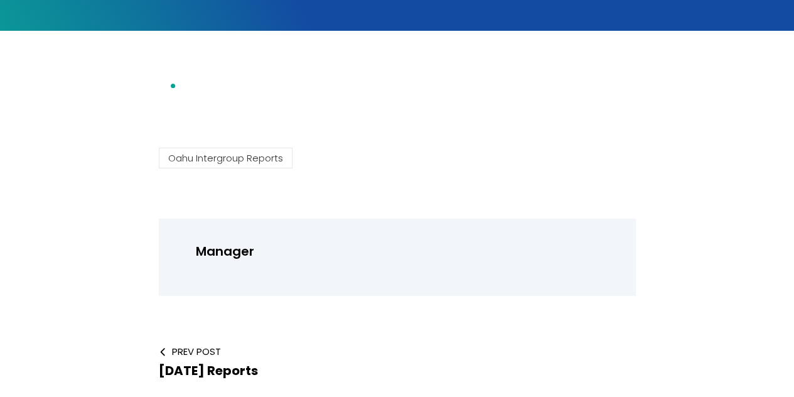
click at [184, 89] on li at bounding box center [410, 86] width 452 height 22
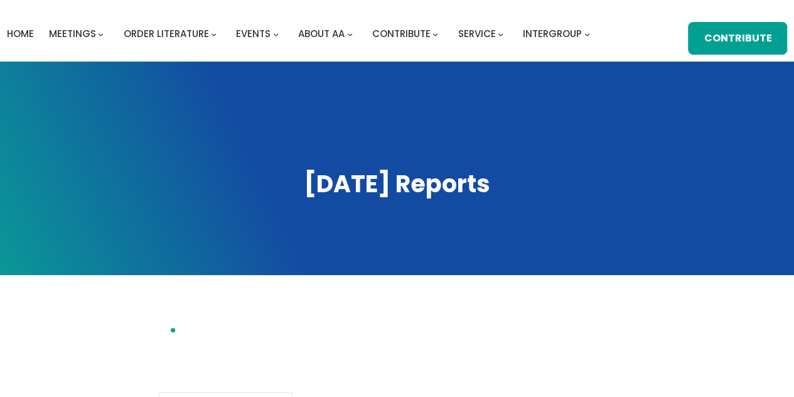
scroll to position [0, 0]
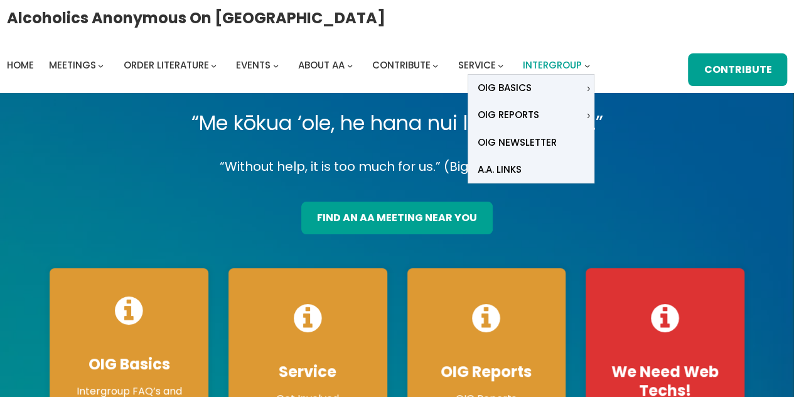
click at [526, 65] on span "Intergroup" at bounding box center [552, 64] width 59 height 13
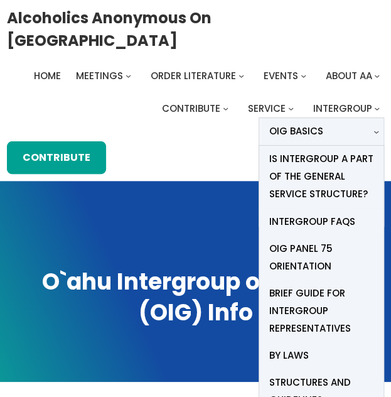
click at [313, 122] on span "OIG Basics" at bounding box center [296, 131] width 54 height 18
click at [324, 213] on span "Intergroup FAQs" at bounding box center [312, 222] width 86 height 18
click at [322, 118] on link "OIG Basics" at bounding box center [315, 131] width 112 height 27
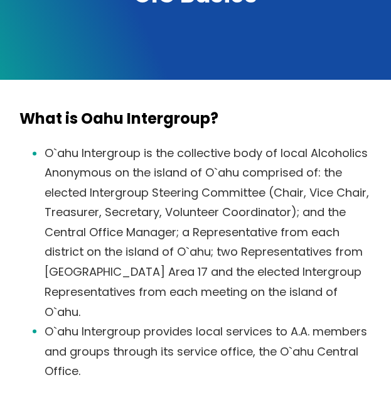
scroll to position [296, 0]
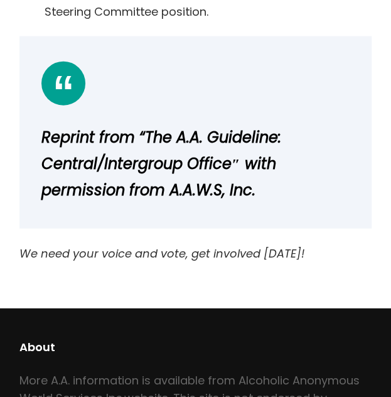
scroll to position [1890, 0]
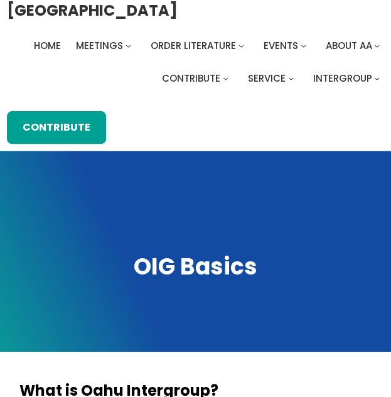
scroll to position [21, 0]
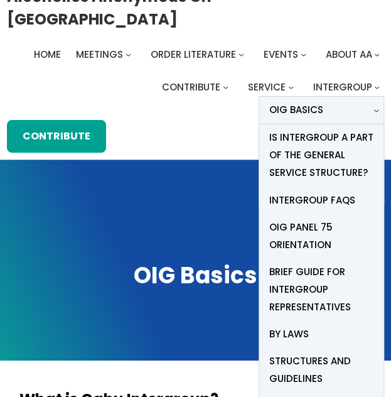
click at [286, 192] on span "Intergroup FAQs" at bounding box center [312, 201] width 86 height 18
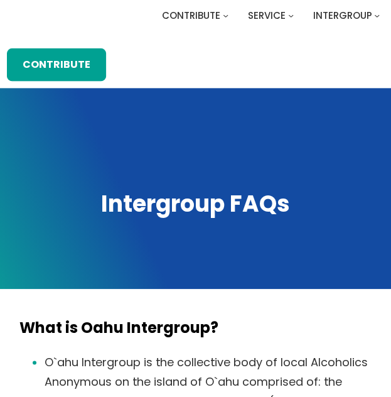
scroll to position [8, 0]
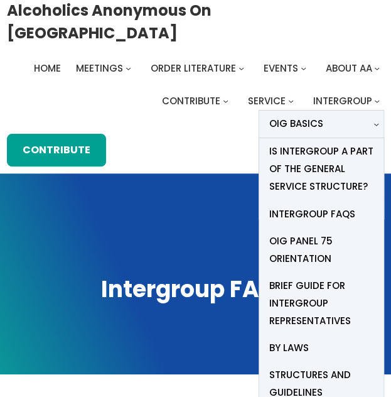
click at [295, 205] on span "Intergroup FAQs" at bounding box center [312, 214] width 86 height 18
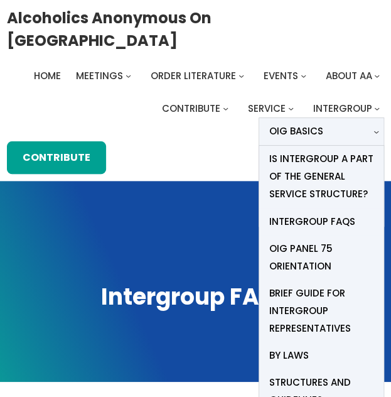
click at [298, 150] on span "Is Intergroup a part of the General Service Structure?" at bounding box center [322, 176] width 106 height 53
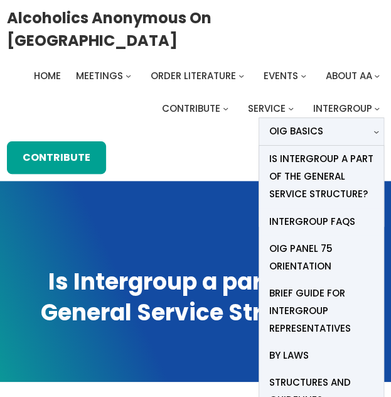
click at [301, 240] on span "OIG Panel 75 Orientation" at bounding box center [322, 257] width 106 height 35
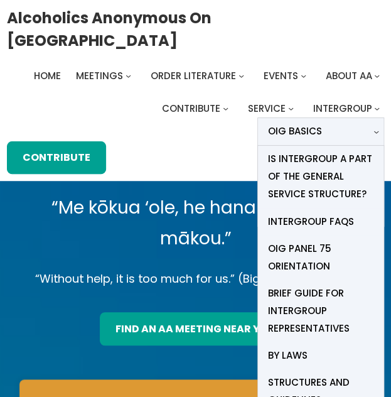
click at [313, 284] on span "Brief Guide for Intergroup Representatives" at bounding box center [321, 310] width 107 height 53
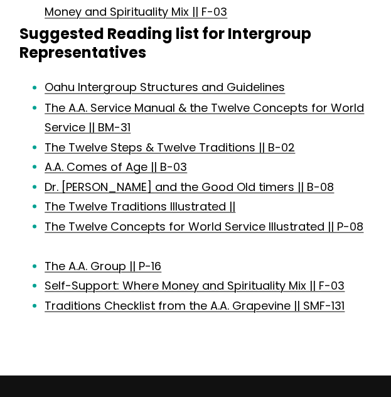
scroll to position [1669, 0]
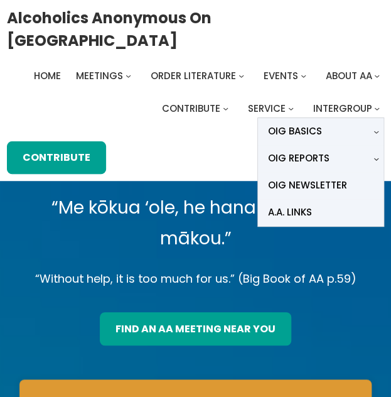
click at [338, 102] on span "Intergroup" at bounding box center [342, 108] width 59 height 13
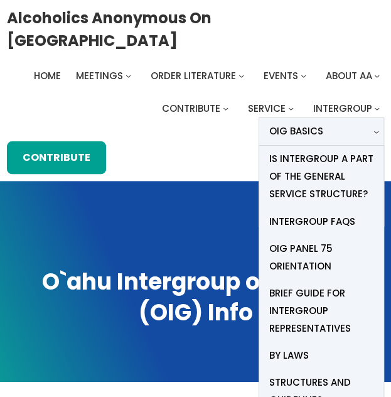
click at [306, 122] on span "OIG Basics" at bounding box center [296, 131] width 54 height 18
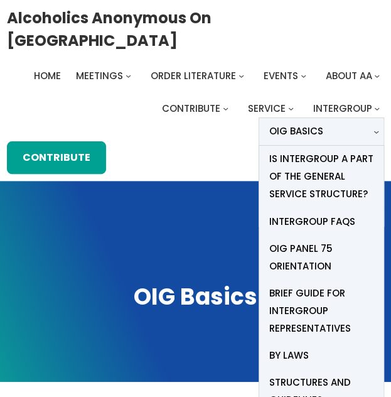
click at [276, 375] on span "Structures and Guidelines" at bounding box center [322, 391] width 106 height 35
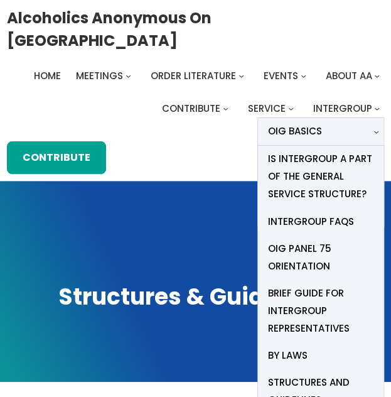
click at [289, 347] on span "By Laws" at bounding box center [288, 356] width 40 height 18
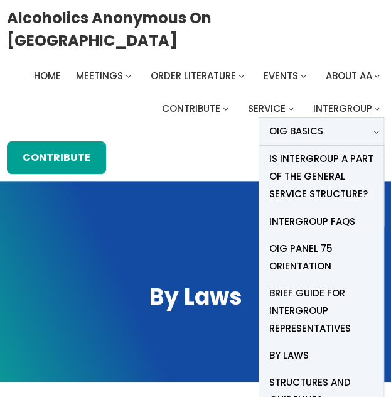
click at [299, 122] on span "OIG Basics" at bounding box center [296, 131] width 54 height 18
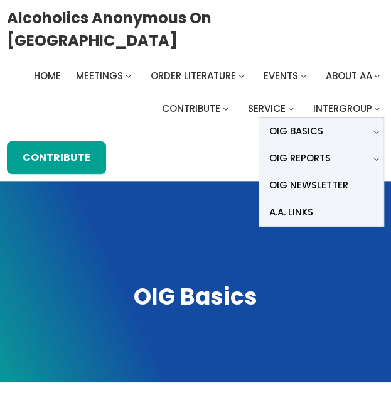
click at [329, 102] on span "Intergroup" at bounding box center [342, 108] width 59 height 13
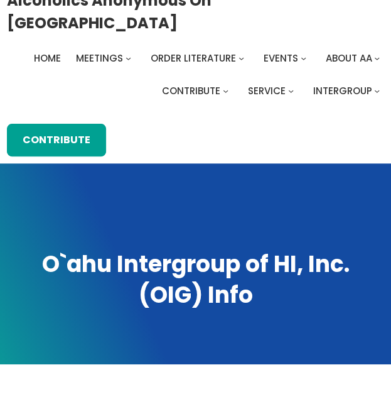
scroll to position [12, 0]
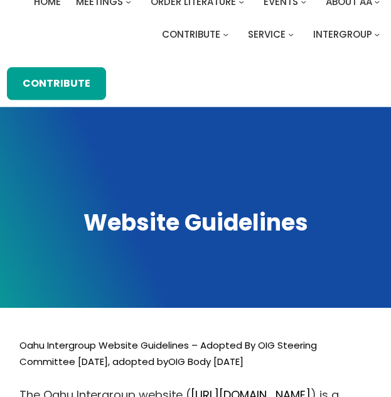
scroll to position [40, 0]
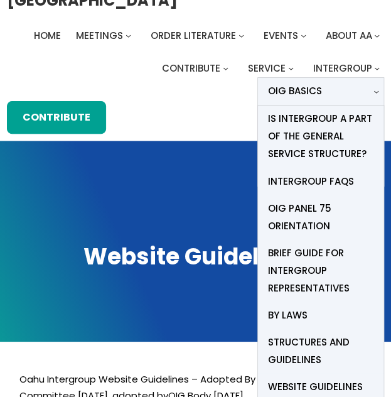
click at [295, 82] on span "OIG Basics" at bounding box center [295, 91] width 54 height 18
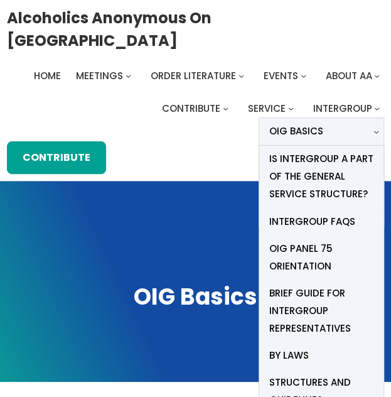
click at [291, 374] on span "Structures and Guidelines" at bounding box center [322, 391] width 106 height 35
click at [291, 284] on span "Brief Guide for Intergroup Representatives" at bounding box center [322, 310] width 106 height 53
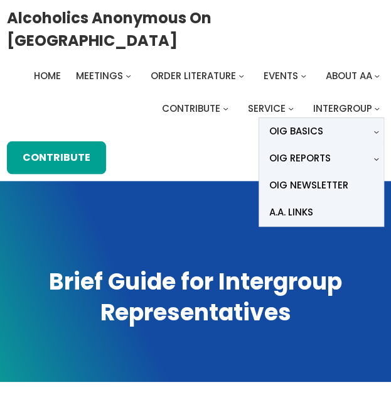
click at [364, 102] on span "Intergroup" at bounding box center [342, 108] width 59 height 13
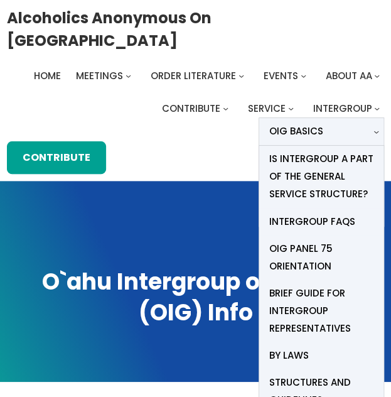
click at [359, 118] on link "OIG Basics" at bounding box center [315, 131] width 112 height 27
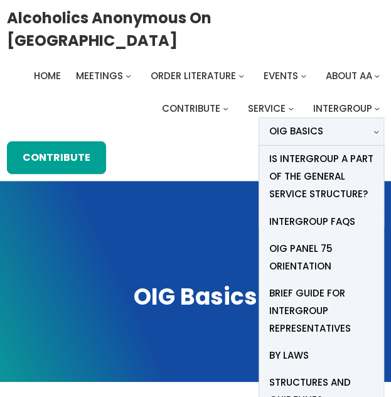
click at [301, 288] on span "Brief Guide for Intergroup Representatives" at bounding box center [322, 310] width 106 height 53
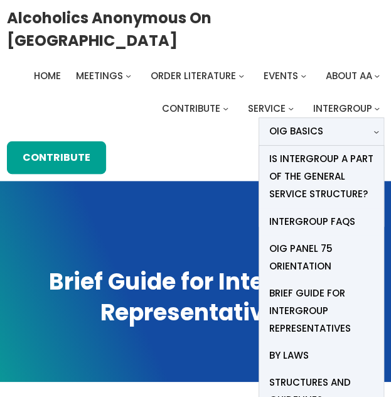
click at [317, 146] on link "Is Intergroup a part of the General Service Structure?" at bounding box center [321, 177] width 124 height 62
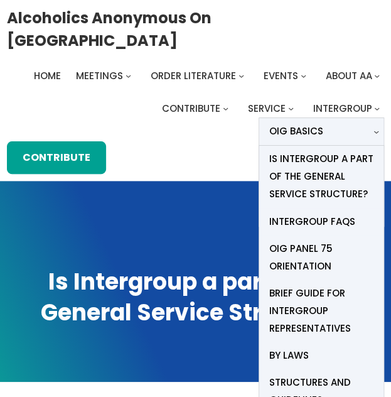
click at [334, 153] on span "Is Intergroup a part of the General Service Structure?" at bounding box center [322, 176] width 106 height 53
click at [317, 213] on span "Intergroup FAQs" at bounding box center [312, 222] width 86 height 18
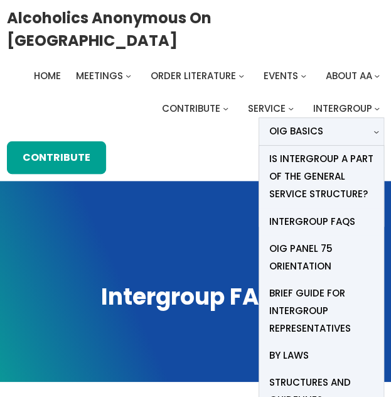
click at [343, 118] on link "OIG Basics" at bounding box center [315, 131] width 112 height 27
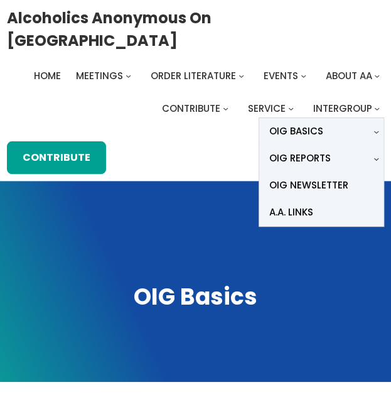
click at [376, 108] on icon "Intergroup submenu" at bounding box center [377, 109] width 4 height 2
click at [362, 102] on span "Intergroup" at bounding box center [342, 108] width 59 height 13
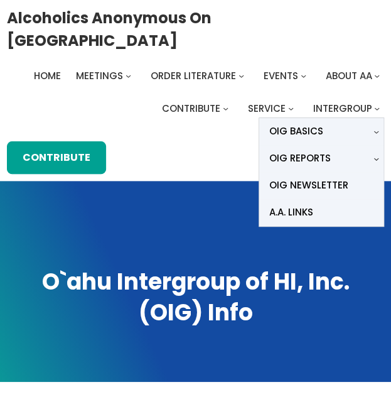
click at [329, 102] on span "Intergroup" at bounding box center [342, 108] width 59 height 13
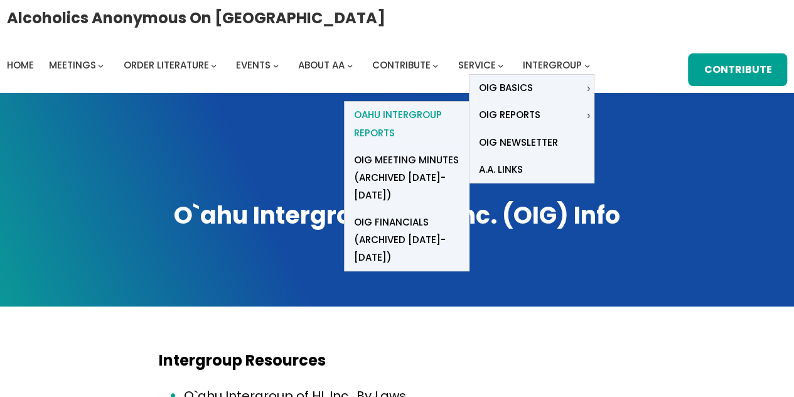
click at [391, 116] on span "Oahu Intergroup Reports" at bounding box center [407, 123] width 106 height 35
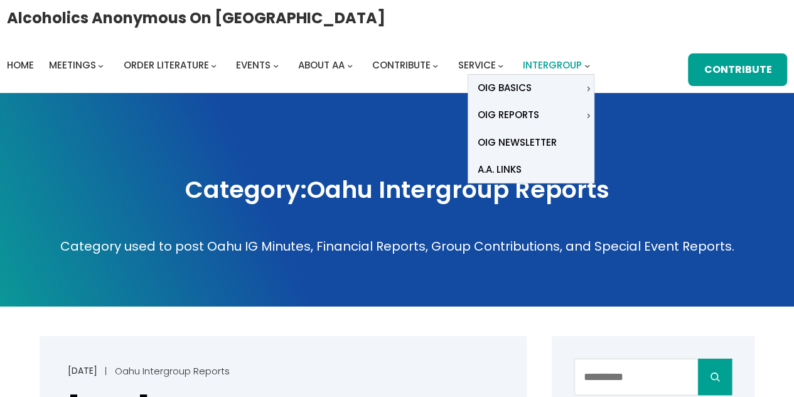
click at [568, 65] on span "Intergroup" at bounding box center [552, 64] width 59 height 13
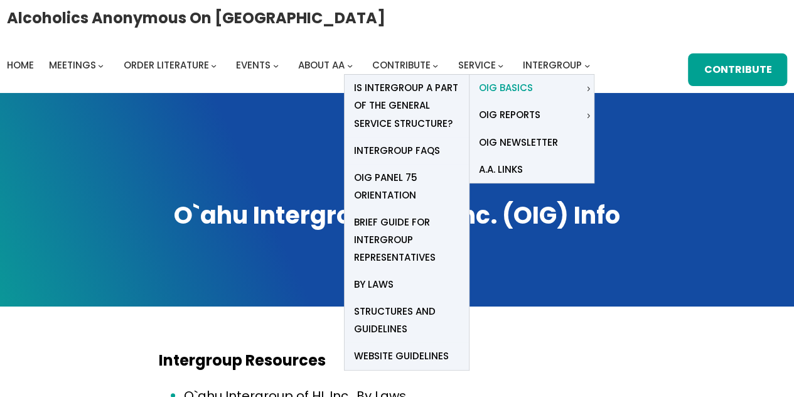
click at [566, 95] on link "OIG Basics" at bounding box center [527, 88] width 114 height 27
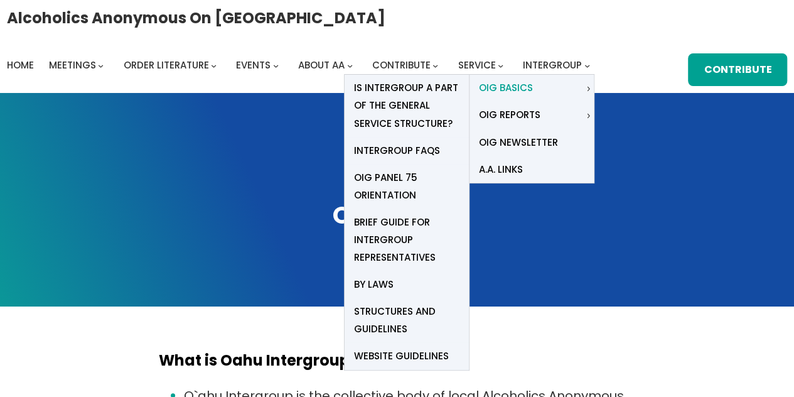
click at [517, 85] on span "OIG Basics" at bounding box center [506, 88] width 54 height 18
click at [586, 89] on icon "OIG Basics submenu" at bounding box center [589, 89] width 6 height 6
click at [384, 355] on span "Website Guidelines" at bounding box center [401, 356] width 95 height 18
